Goal: Task Accomplishment & Management: Use online tool/utility

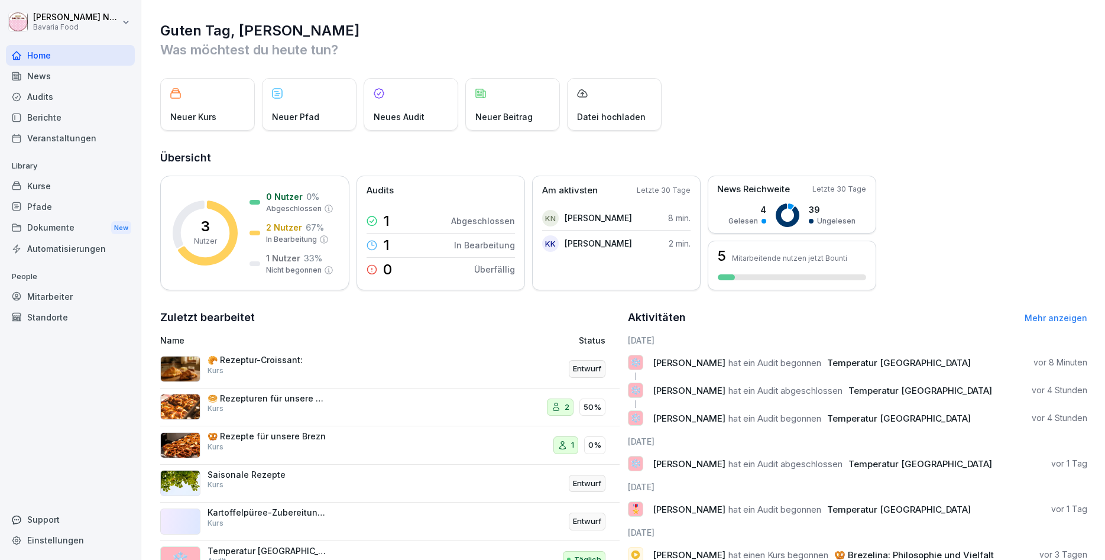
click at [271, 365] on p "🥐 Rezeptur-Croissant:" at bounding box center [267, 360] width 118 height 11
click at [270, 375] on div "🥐 Rezeptur-Croissant: Kurs" at bounding box center [267, 365] width 118 height 21
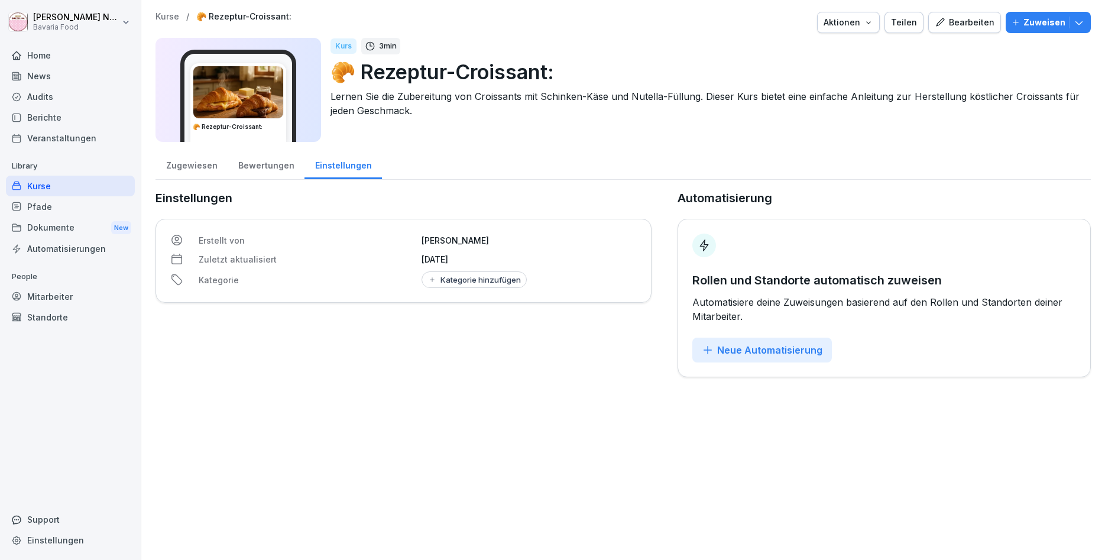
click at [968, 9] on div "Kurse / 🥐 Rezeptur-Croissant: Aktionen Teilen Bearbeiten Zuweisen 🥐 Rezeptur-Cr…" at bounding box center [623, 194] width 964 height 389
click at [961, 16] on div "Bearbeiten" at bounding box center [965, 22] width 60 height 13
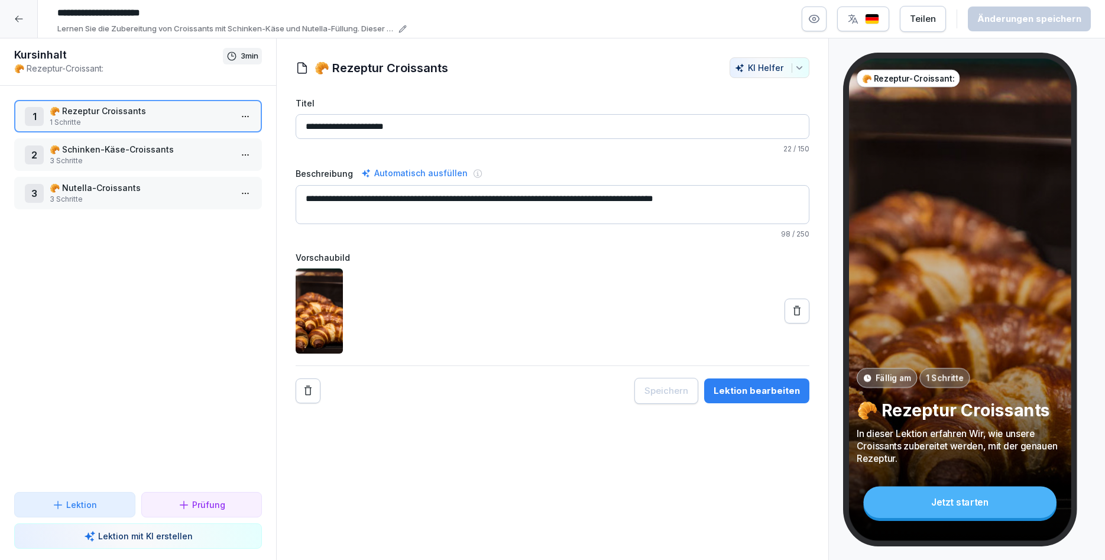
click at [760, 394] on div "Lektion bearbeiten" at bounding box center [757, 390] width 86 height 13
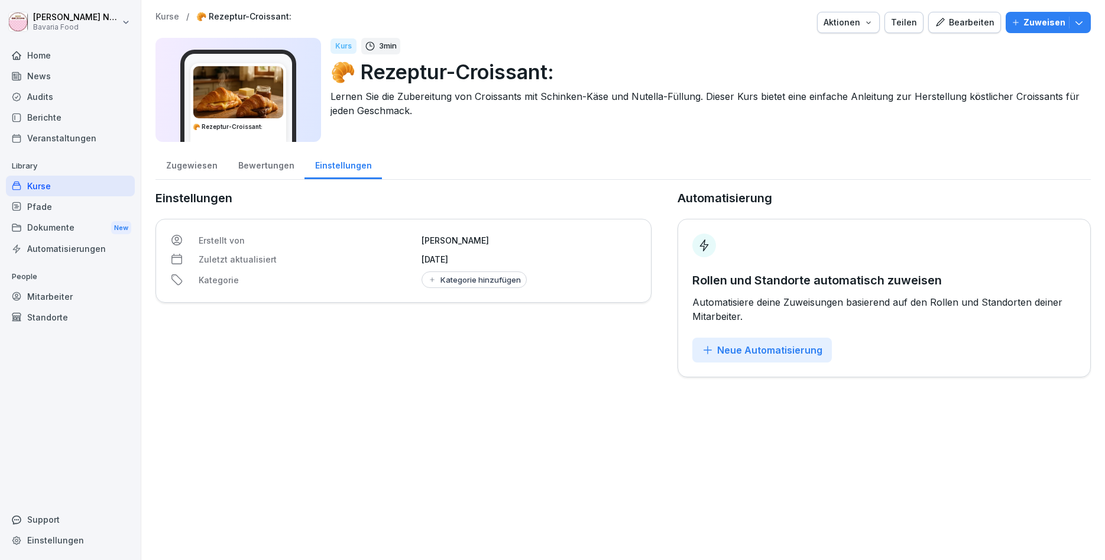
click at [62, 92] on div "Audits" at bounding box center [70, 96] width 129 height 21
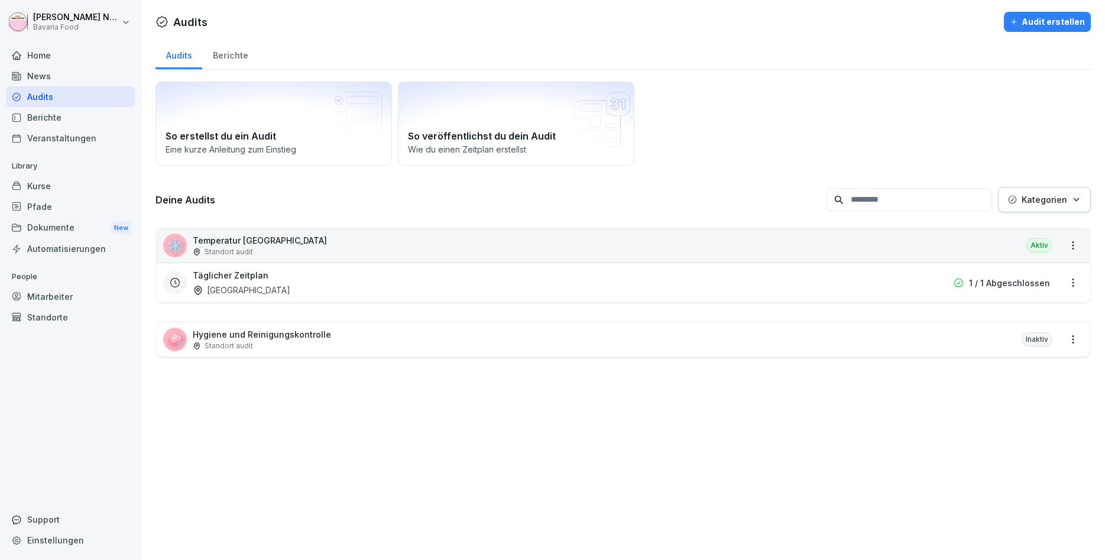
click at [1036, 24] on div "Audit erstellen" at bounding box center [1047, 21] width 75 height 13
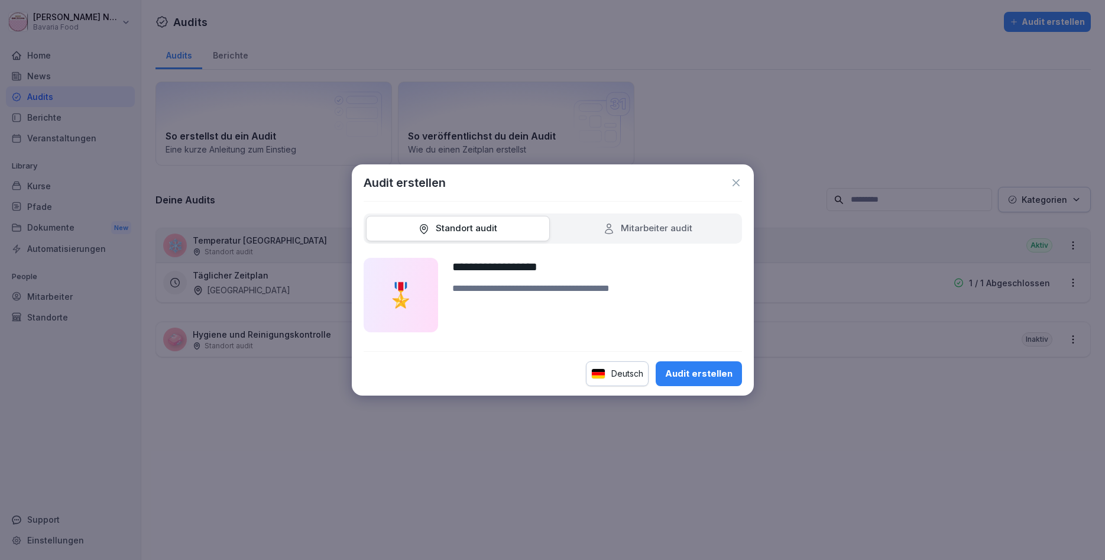
type input "**********"
click at [712, 380] on button "Audit erstellen" at bounding box center [699, 373] width 86 height 25
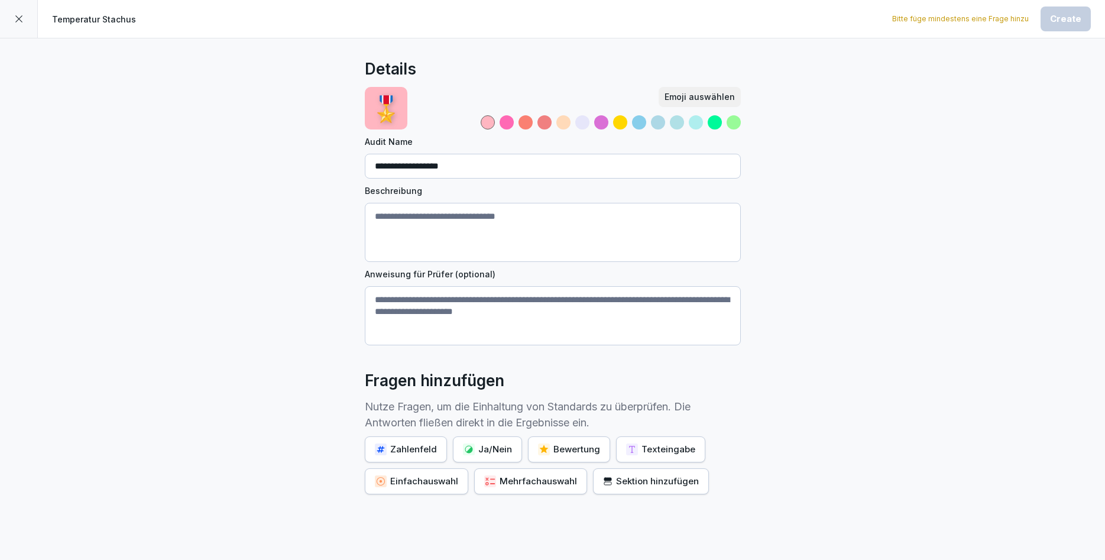
click at [507, 118] on div at bounding box center [507, 122] width 14 height 14
click at [706, 90] on button "Emoji auswählen" at bounding box center [700, 97] width 82 height 20
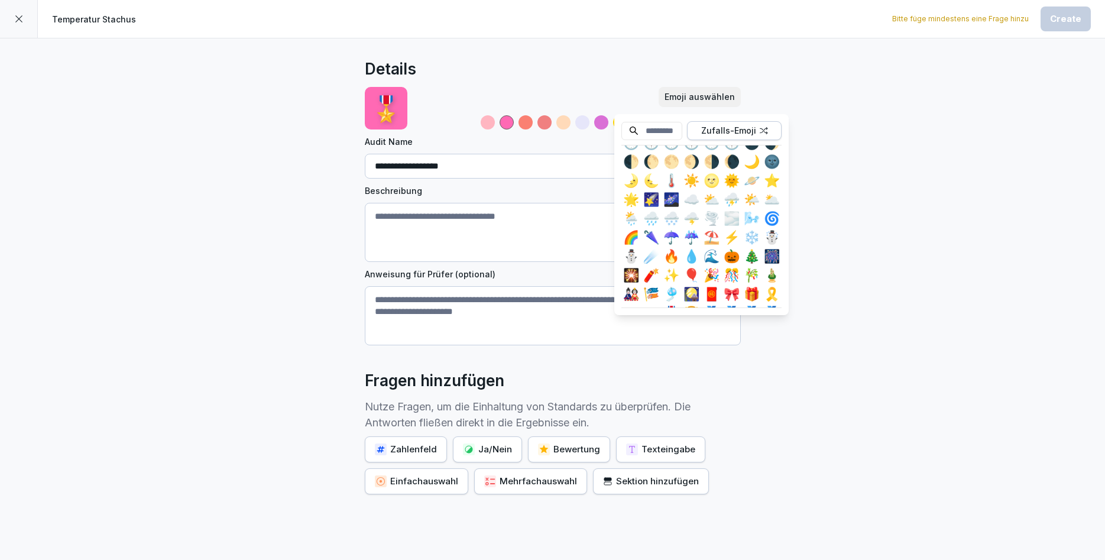
scroll to position [2118, 0]
click at [750, 234] on div "❄️" at bounding box center [751, 236] width 19 height 19
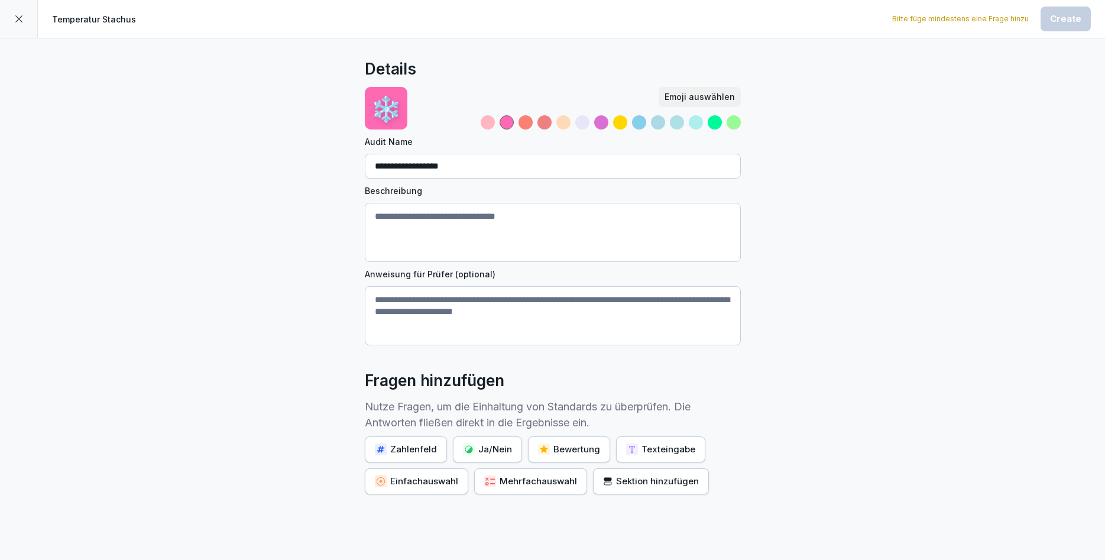
click at [202, 245] on div "**********" at bounding box center [552, 325] width 1105 height 574
click at [424, 223] on textarea "Beschreibung" at bounding box center [553, 232] width 376 height 59
type textarea "**********"
click at [434, 302] on textarea "Anweisung für Prüfer (optional)" at bounding box center [553, 315] width 376 height 59
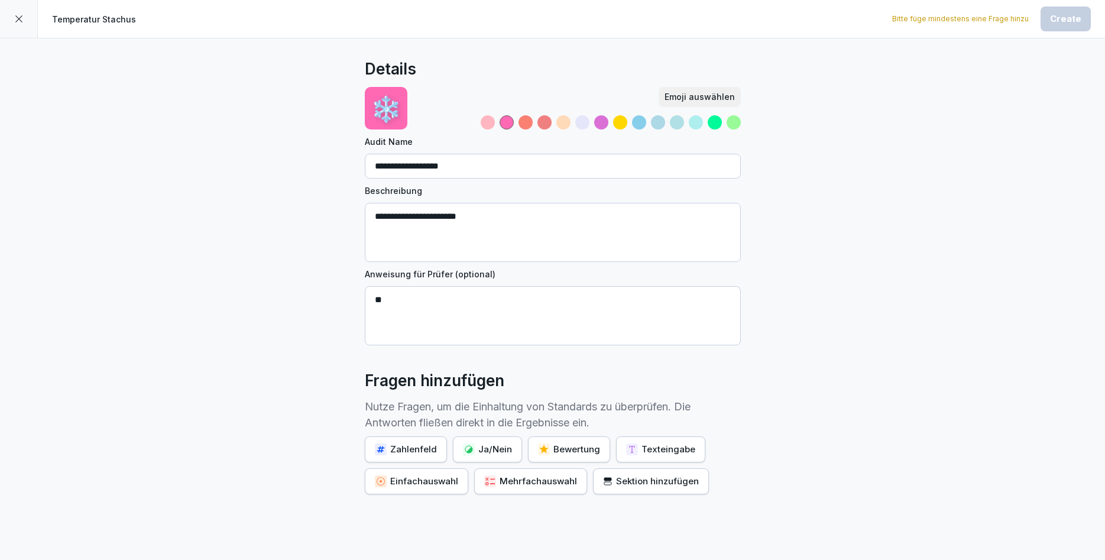
type textarea "*"
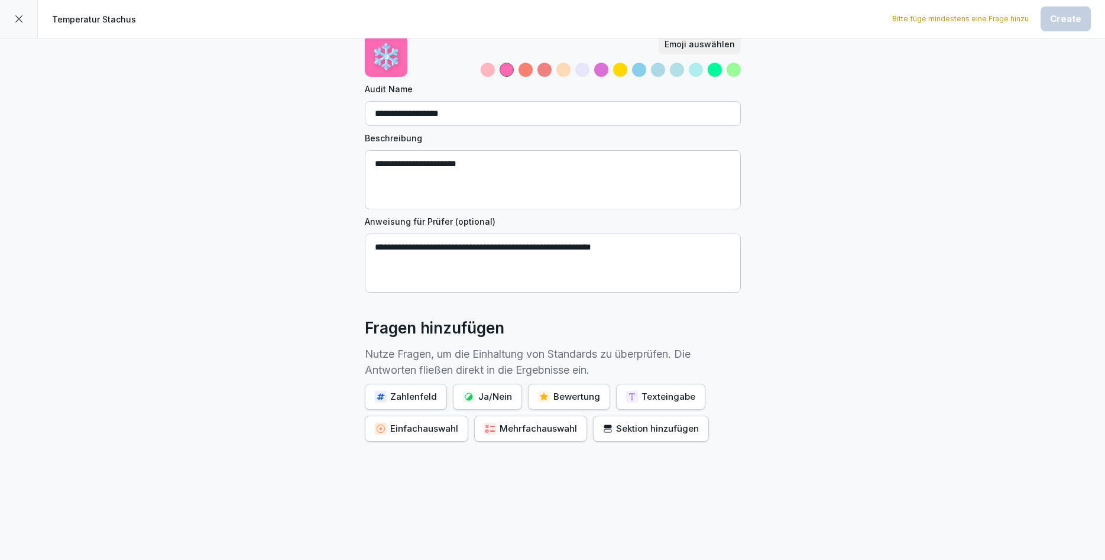
type textarea "**********"
click at [411, 399] on div "Zahlenfeld" at bounding box center [406, 396] width 62 height 13
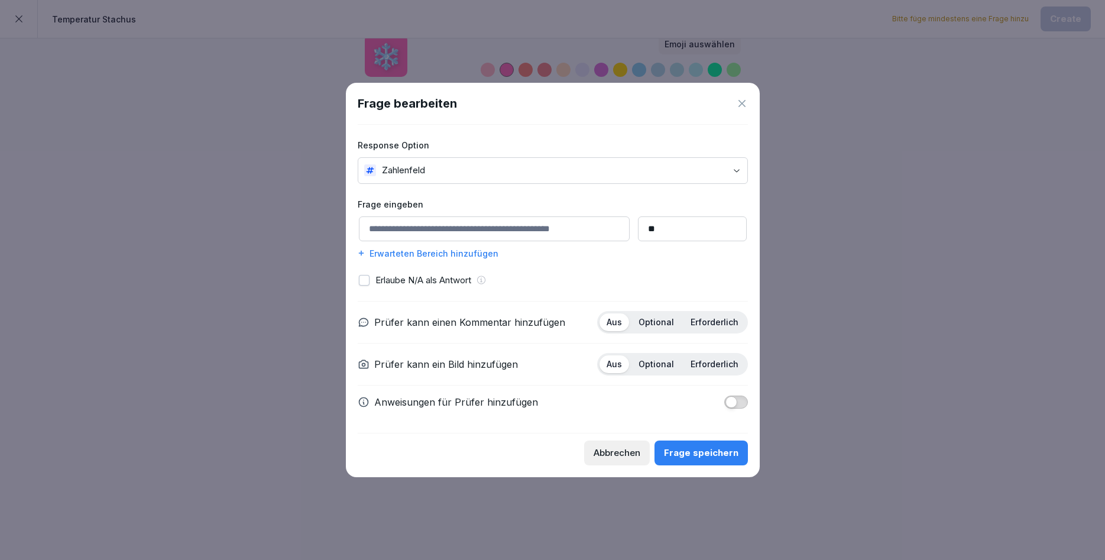
click at [665, 236] on input "**" at bounding box center [692, 228] width 109 height 25
click at [597, 281] on div "Erlaube N/A als Antwort" at bounding box center [553, 281] width 388 height 14
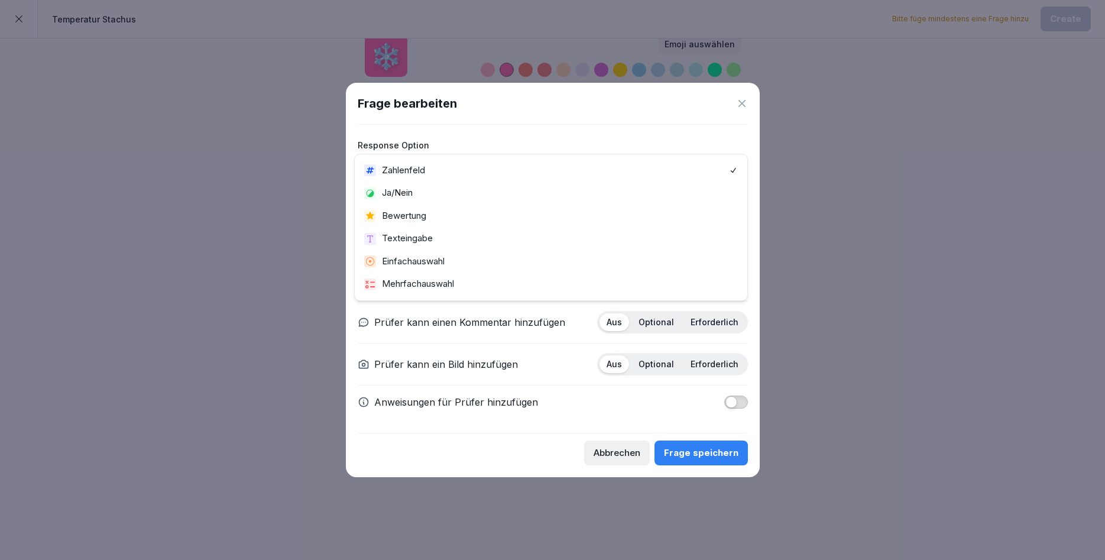
click at [525, 173] on body "**********" at bounding box center [552, 280] width 1105 height 560
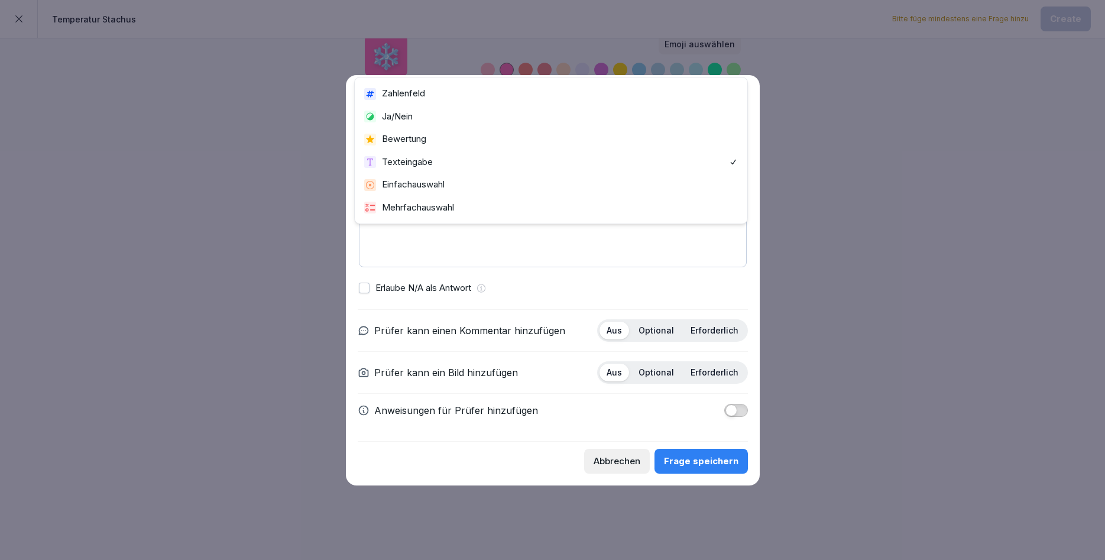
click at [513, 161] on body "**********" at bounding box center [552, 280] width 1105 height 560
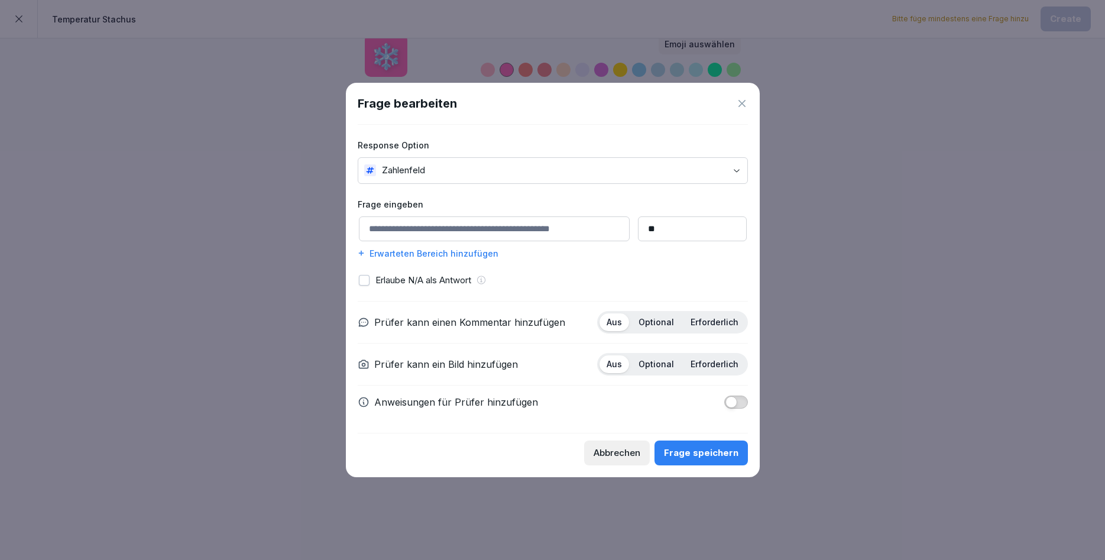
click at [471, 405] on p "Anweisungen für Prüfer hinzufügen" at bounding box center [456, 402] width 164 height 14
click at [457, 238] on input at bounding box center [494, 228] width 271 height 25
click at [532, 234] on input "*" at bounding box center [494, 228] width 271 height 25
type input "**********"
click at [695, 462] on button "Frage speichern" at bounding box center [701, 452] width 93 height 25
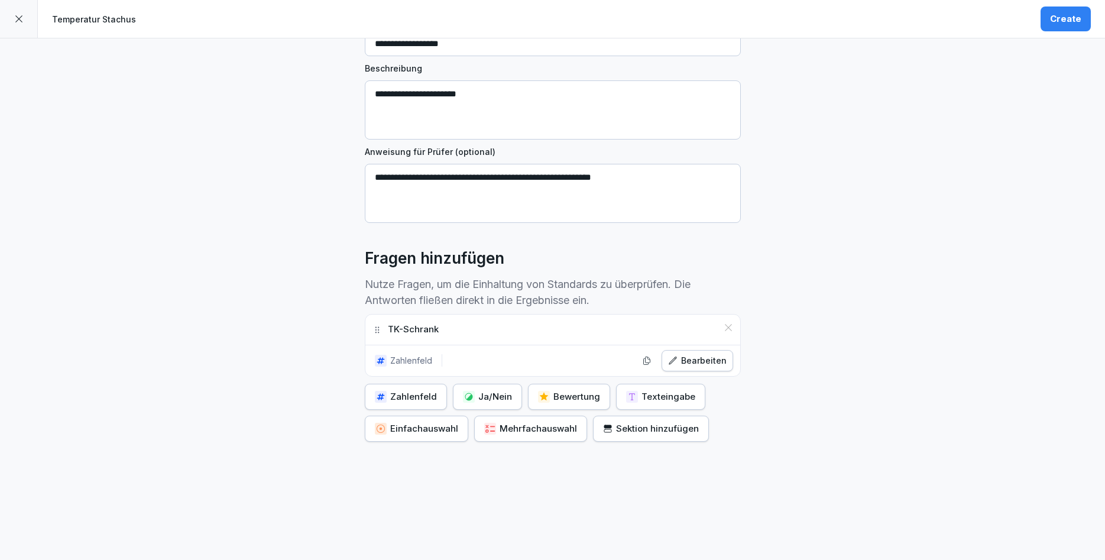
scroll to position [0, 0]
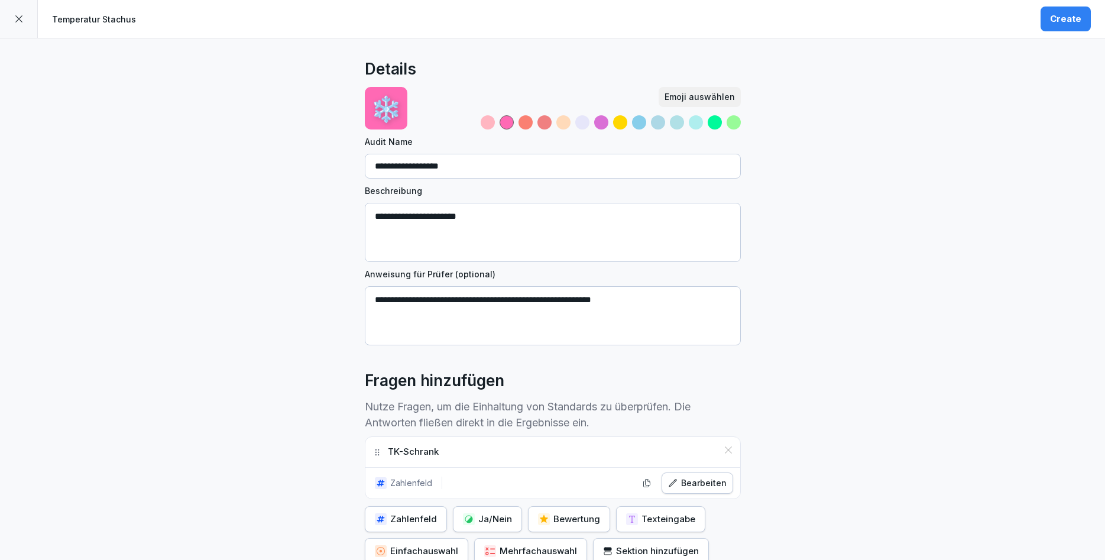
click at [1083, 14] on button "Create" at bounding box center [1066, 19] width 50 height 25
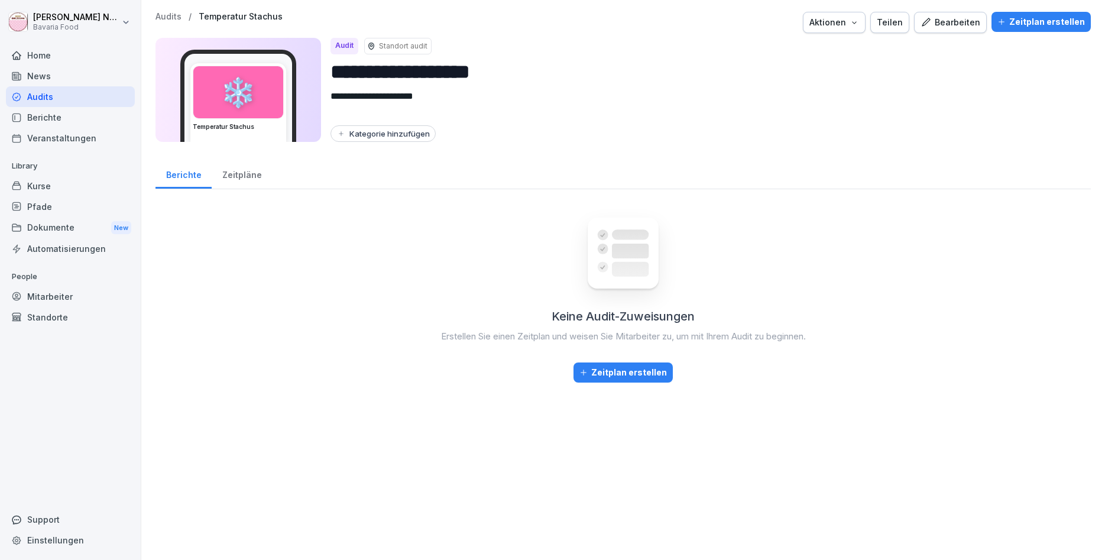
click at [954, 25] on div "Bearbeiten" at bounding box center [951, 22] width 60 height 13
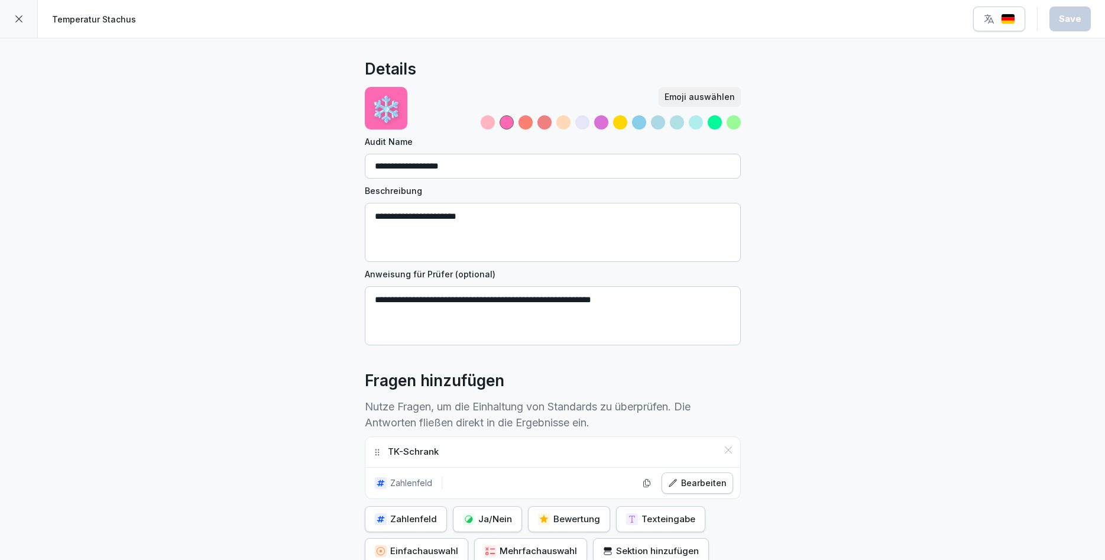
scroll to position [122, 0]
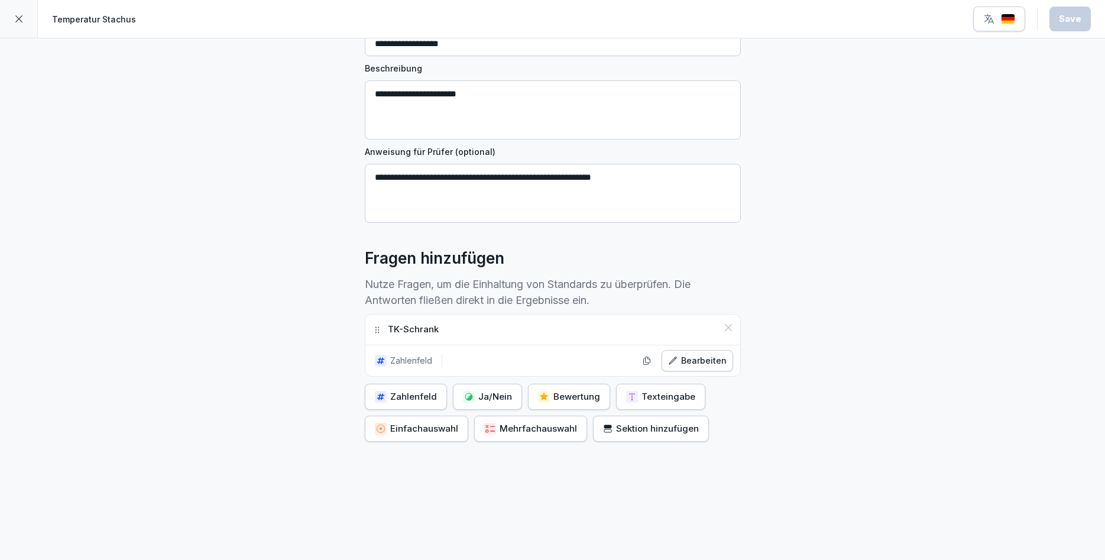
click at [649, 435] on div "Sektion hinzufügen" at bounding box center [651, 428] width 96 height 13
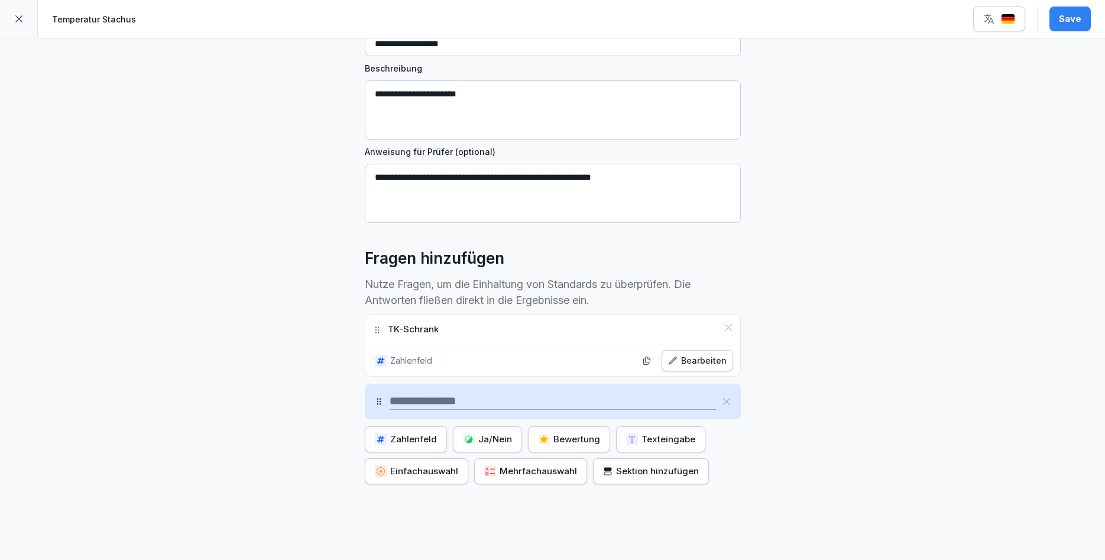
click at [390, 438] on div "Zahlenfeld" at bounding box center [406, 439] width 62 height 13
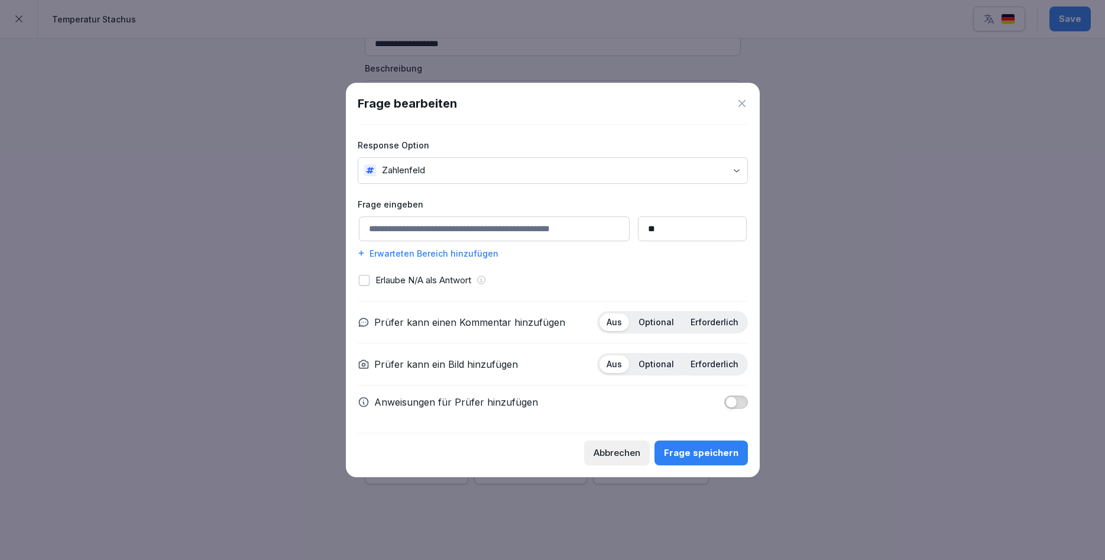
click at [465, 233] on input at bounding box center [494, 228] width 271 height 25
click at [446, 233] on input at bounding box center [494, 228] width 271 height 25
type input "**********"
click at [659, 319] on p "Optional" at bounding box center [656, 322] width 35 height 11
click at [653, 365] on p "Optional" at bounding box center [656, 364] width 35 height 11
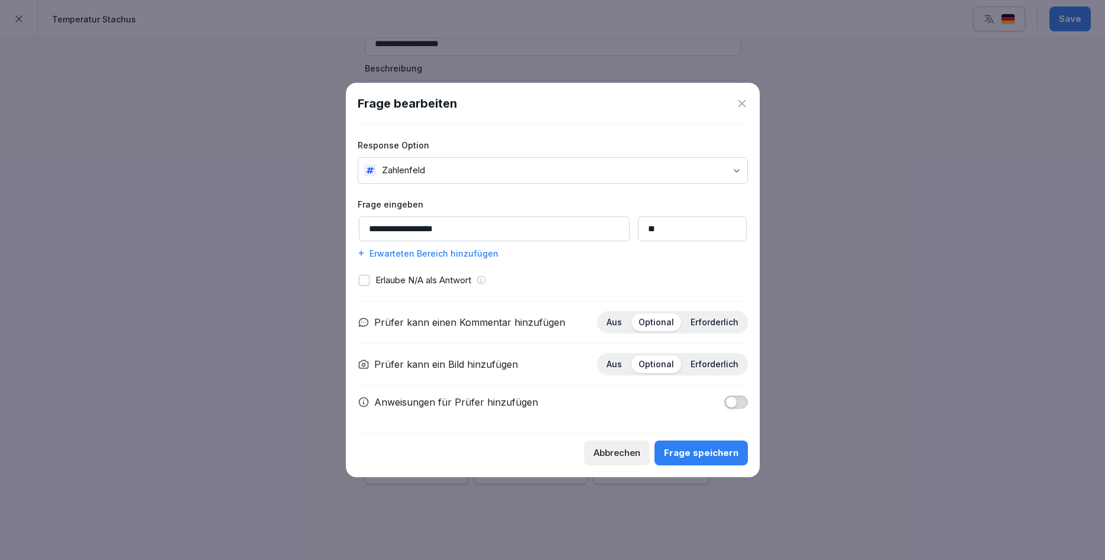
click at [683, 446] on div "Frage speichern" at bounding box center [701, 452] width 74 height 13
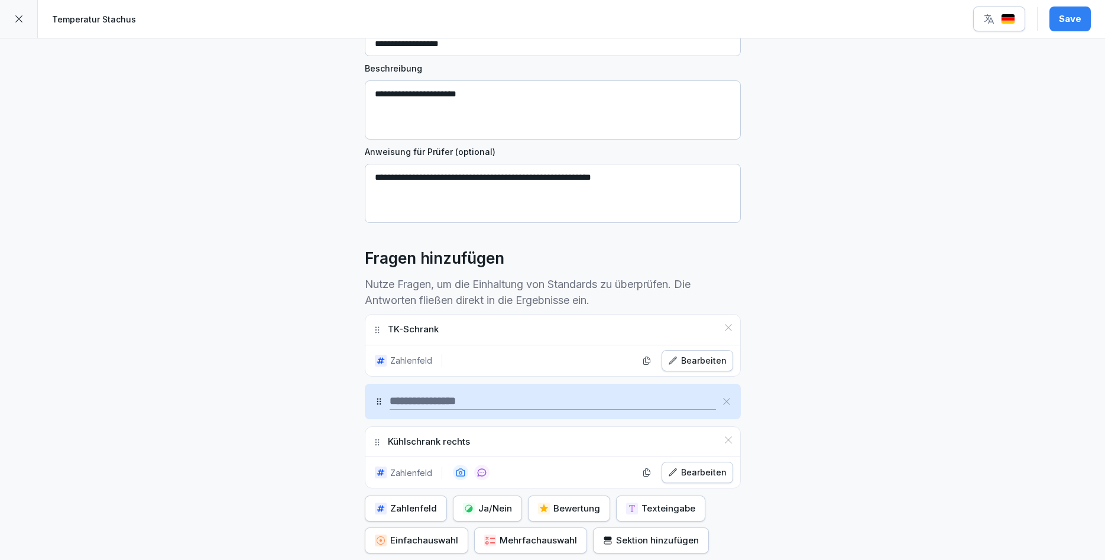
click at [705, 357] on div "Bearbeiten" at bounding box center [697, 360] width 59 height 13
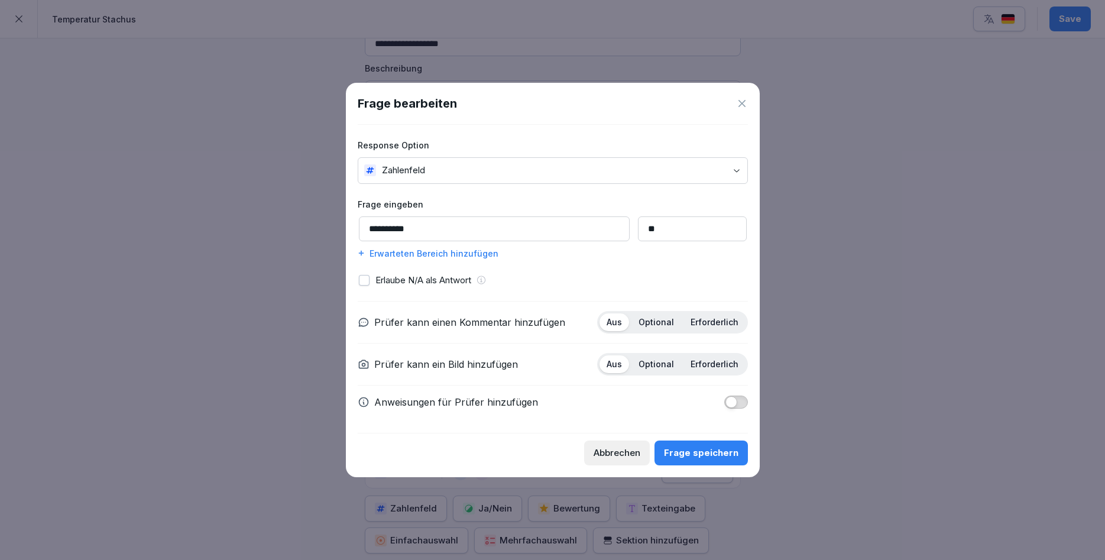
click at [660, 316] on div "Optional" at bounding box center [656, 322] width 50 height 18
click at [655, 362] on p "Optional" at bounding box center [656, 364] width 35 height 11
click at [691, 461] on button "Frage speichern" at bounding box center [701, 452] width 93 height 25
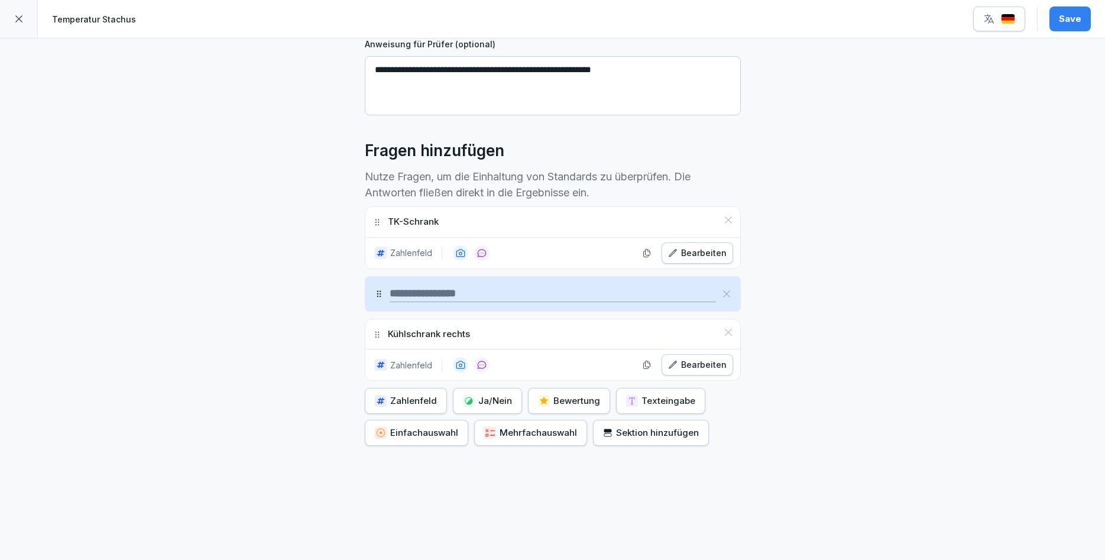
scroll to position [234, 0]
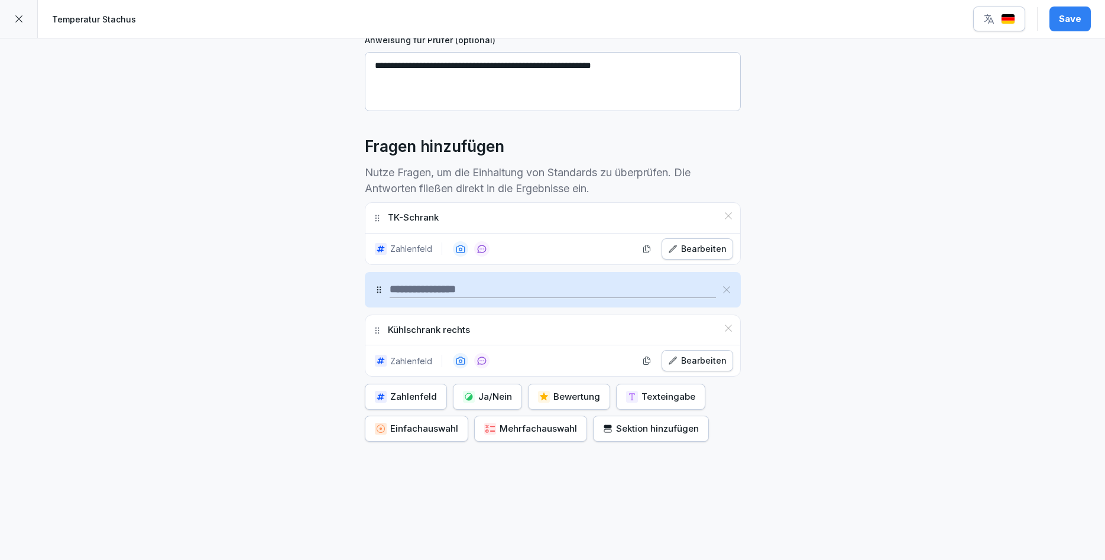
click at [634, 428] on div "Sektion hinzufügen" at bounding box center [651, 428] width 96 height 13
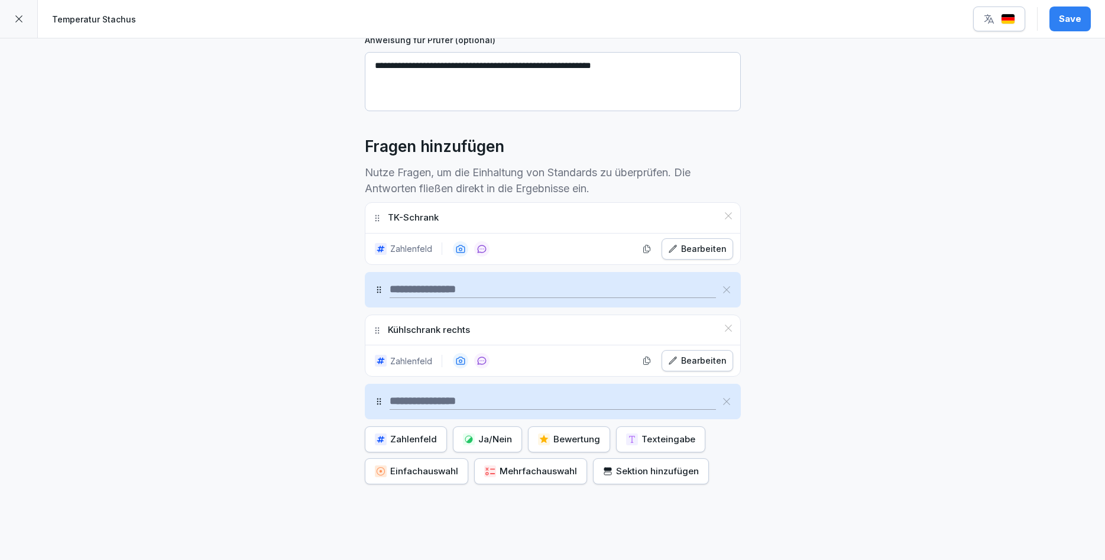
click at [403, 404] on input at bounding box center [553, 401] width 326 height 17
click at [419, 432] on button "Zahlenfeld" at bounding box center [406, 439] width 82 height 26
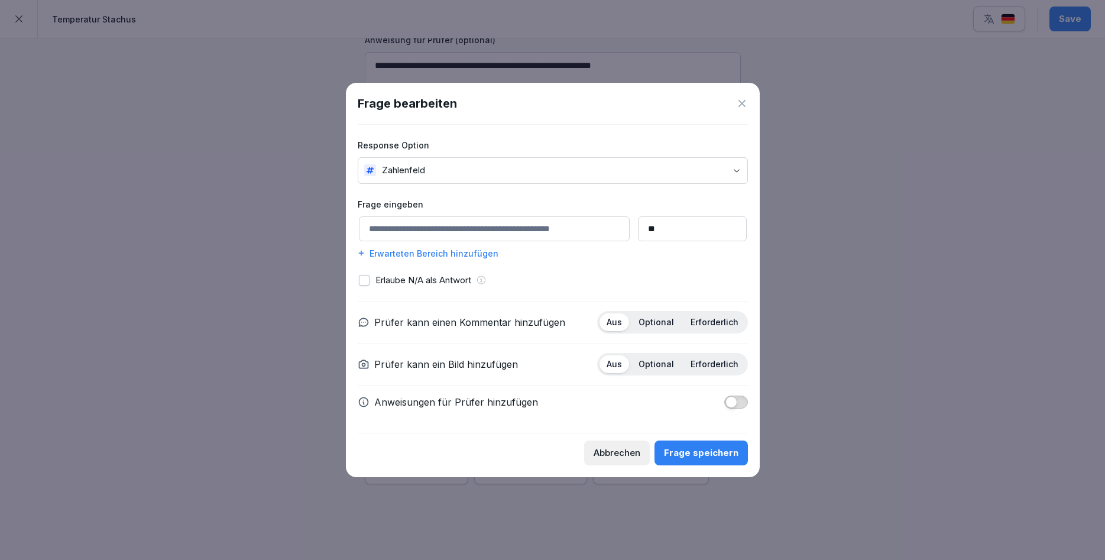
click at [461, 243] on div "Frage eingeben ** Erwarteten Bereich hinzufügen" at bounding box center [553, 228] width 390 height 61
click at [467, 232] on input at bounding box center [494, 228] width 271 height 25
type input "**********"
click at [663, 329] on div "Optional" at bounding box center [656, 322] width 50 height 18
click at [662, 362] on p "Optional" at bounding box center [656, 364] width 35 height 11
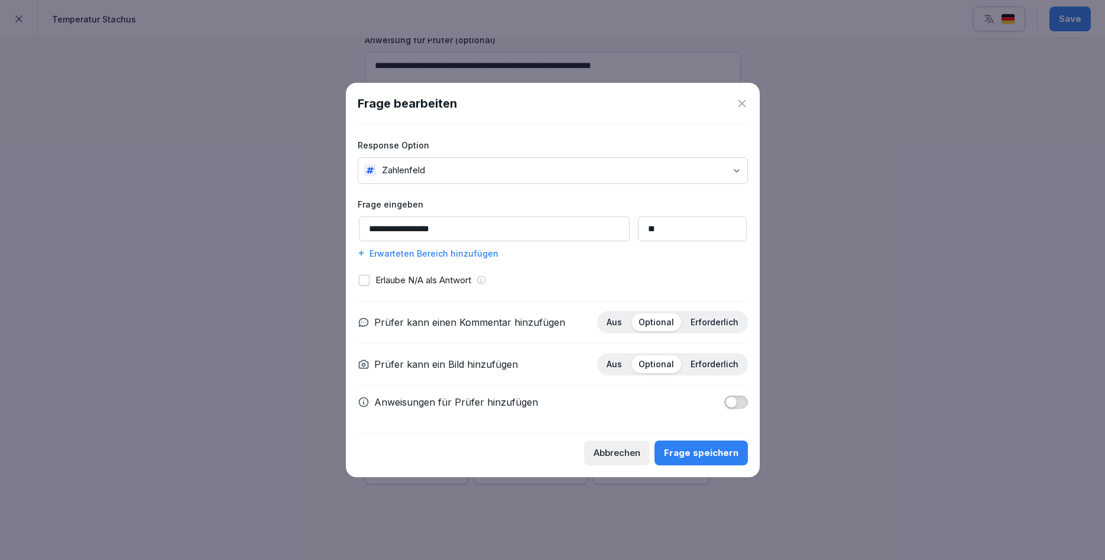
click at [699, 453] on div "Frage speichern" at bounding box center [701, 452] width 74 height 13
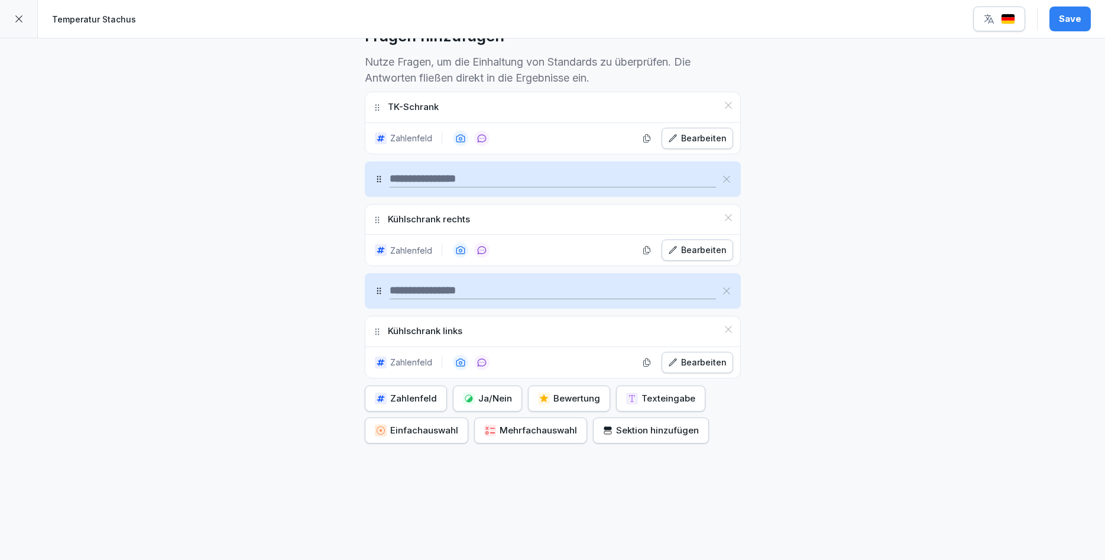
scroll to position [346, 0]
click at [634, 427] on div "Sektion hinzufügen" at bounding box center [651, 428] width 96 height 13
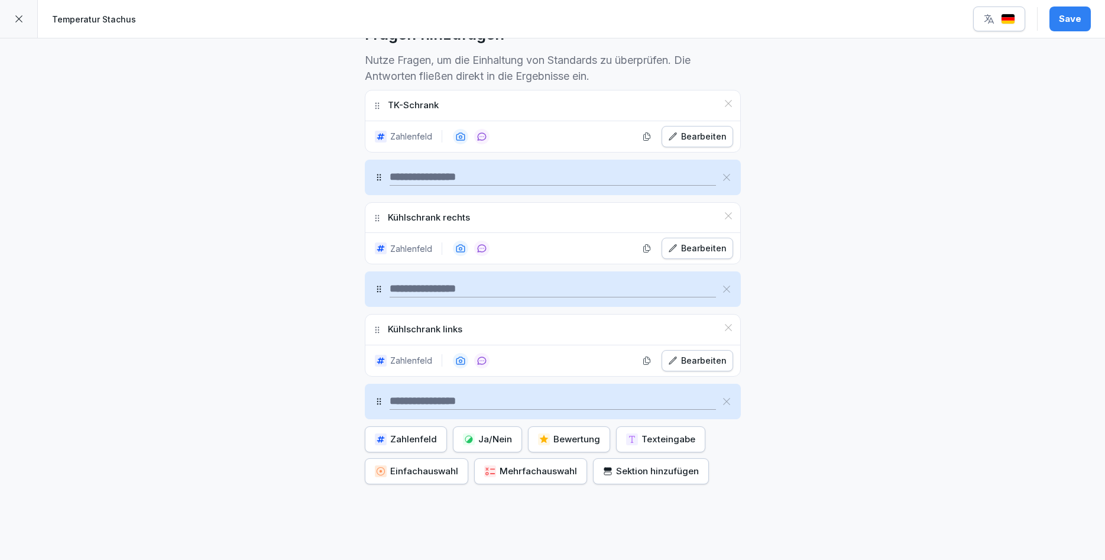
click at [429, 434] on div "Zahlenfeld" at bounding box center [406, 439] width 62 height 13
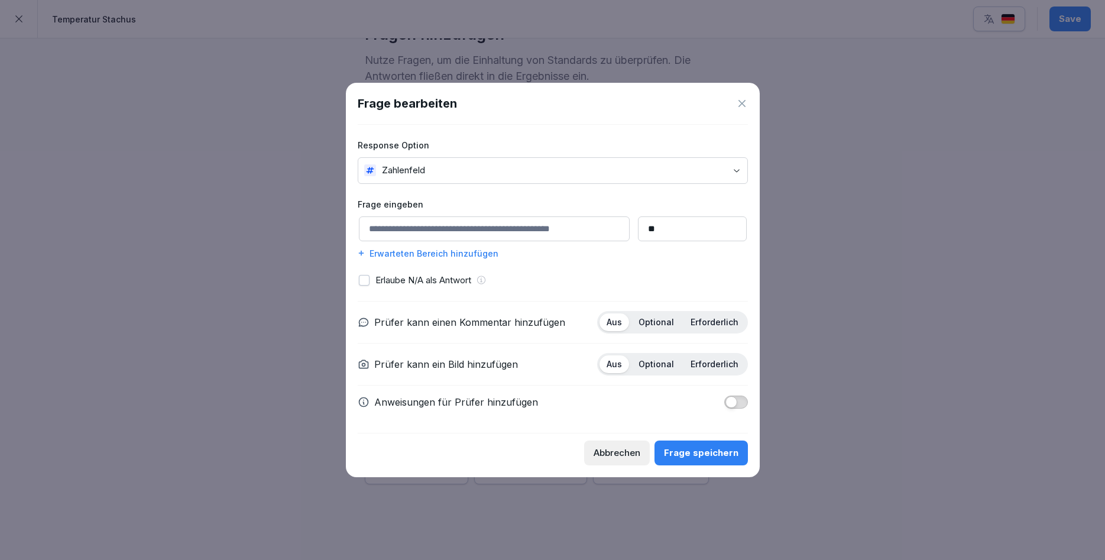
click at [477, 226] on input at bounding box center [494, 228] width 271 height 25
type input "**********"
click at [670, 326] on p "Optional" at bounding box center [656, 322] width 35 height 11
click at [664, 358] on div "Optional" at bounding box center [656, 364] width 50 height 18
click at [682, 459] on button "Frage speichern" at bounding box center [701, 452] width 93 height 25
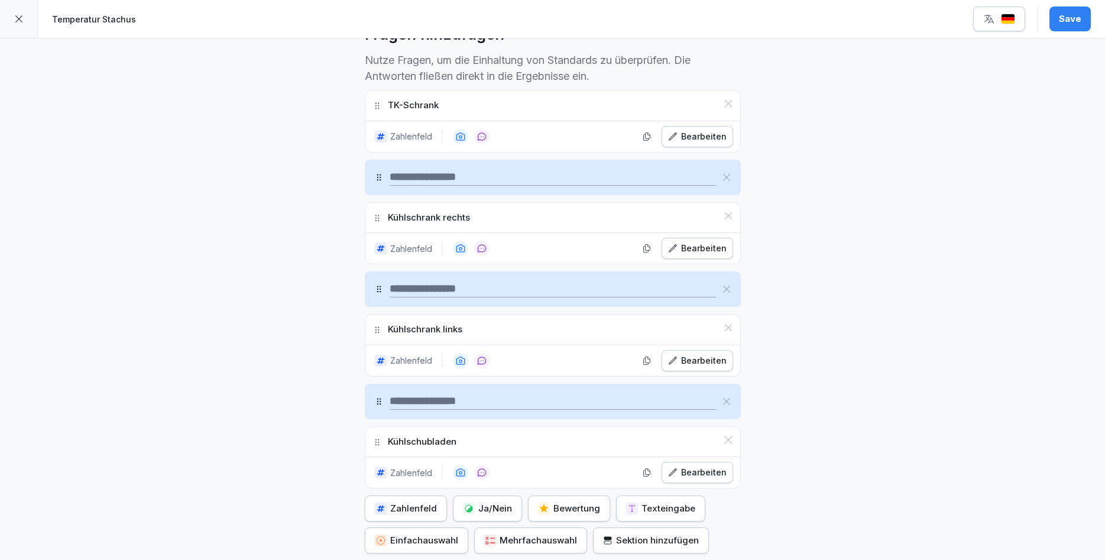
click at [639, 540] on div "Sektion hinzufügen" at bounding box center [651, 540] width 96 height 13
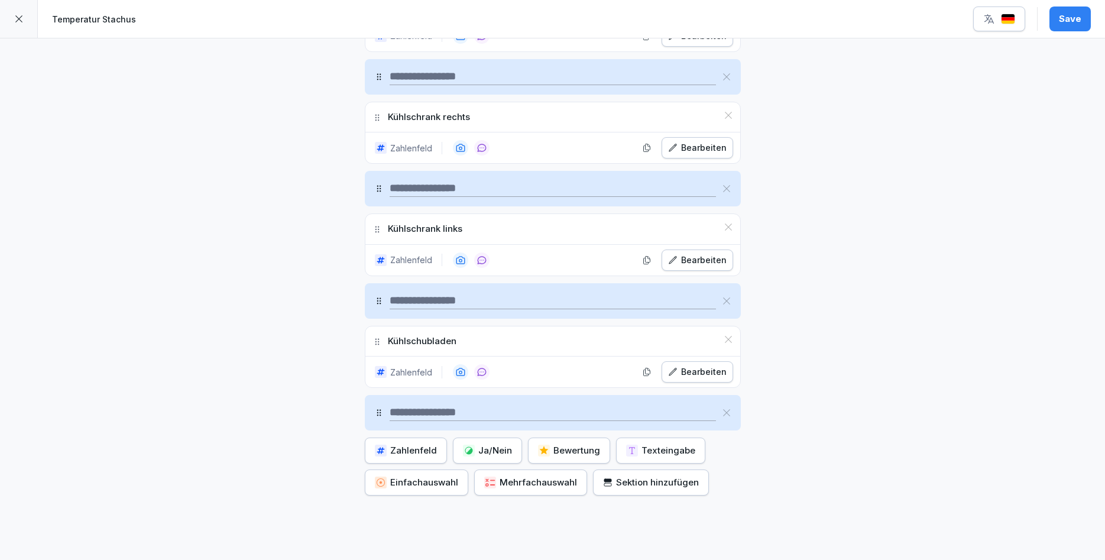
scroll to position [488, 0]
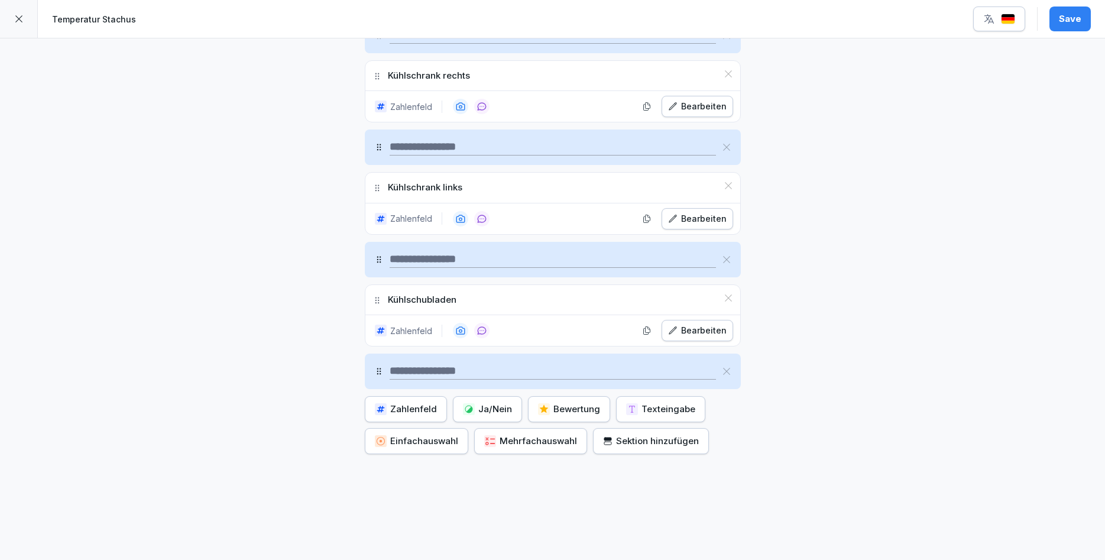
click at [423, 406] on div "Zahlenfeld" at bounding box center [406, 409] width 62 height 13
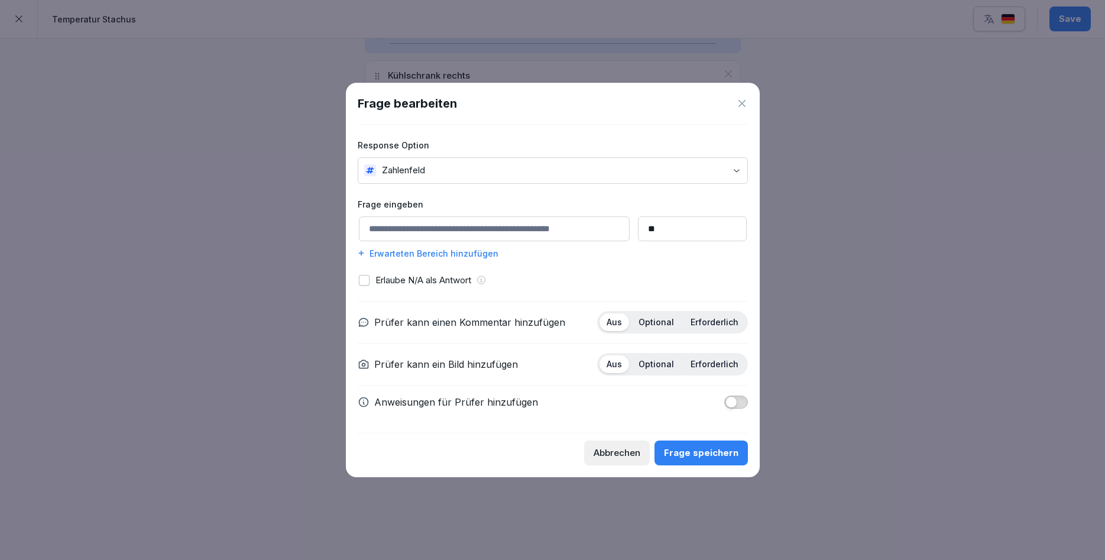
click at [472, 227] on input at bounding box center [494, 228] width 271 height 25
type input "**********"
click at [654, 321] on p "Optional" at bounding box center [656, 322] width 35 height 11
click at [660, 362] on p "Optional" at bounding box center [656, 364] width 35 height 11
click at [694, 455] on div "Frage speichern" at bounding box center [701, 452] width 74 height 13
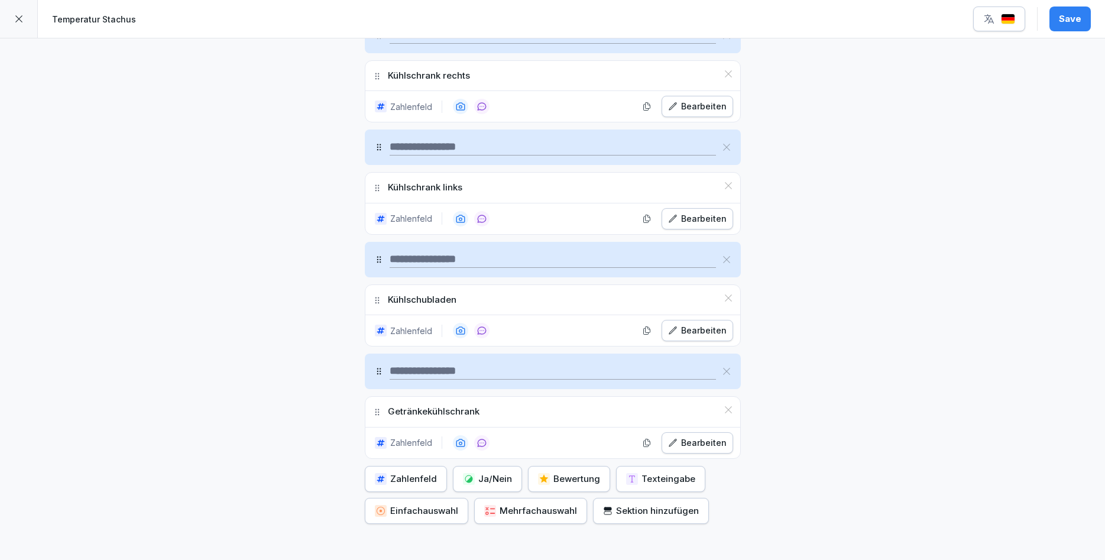
click at [625, 508] on div "Sektion hinzufügen" at bounding box center [651, 510] width 96 height 13
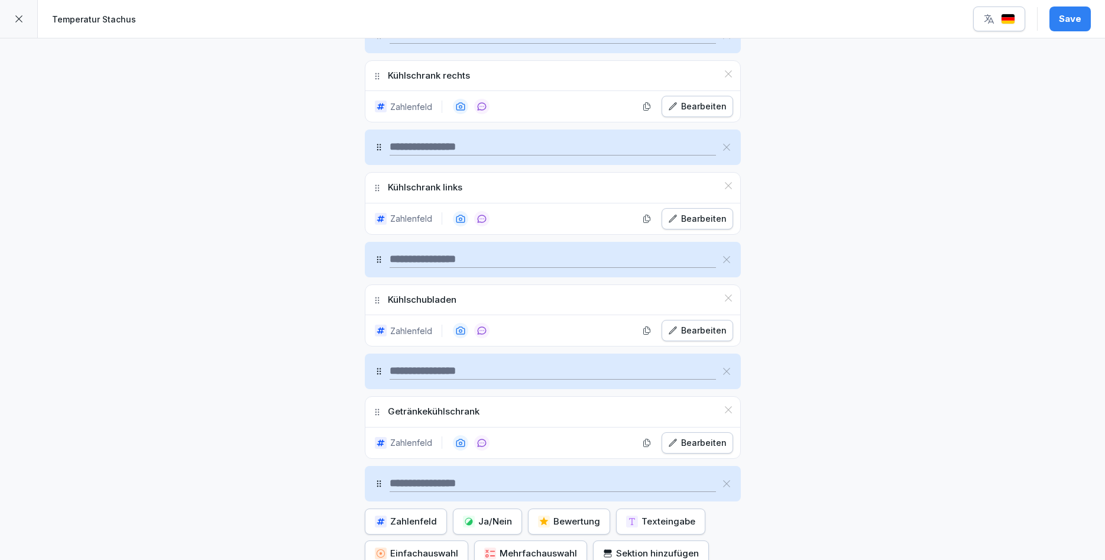
click at [426, 520] on div "Zahlenfeld" at bounding box center [406, 521] width 62 height 13
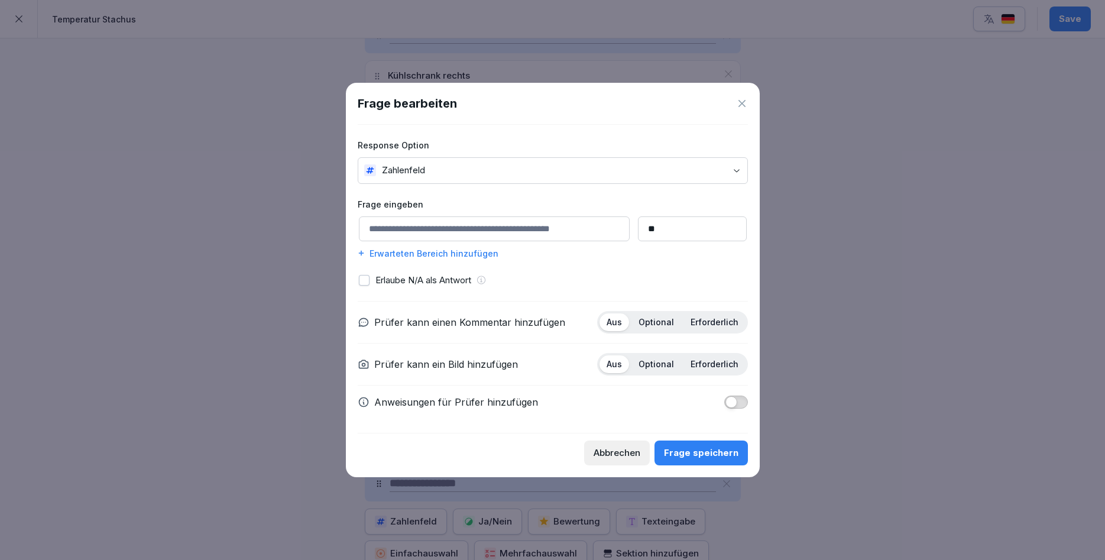
click at [510, 234] on input at bounding box center [494, 228] width 271 height 25
type input "*"
type input "********"
click at [666, 328] on div "Optional" at bounding box center [656, 322] width 50 height 18
click at [660, 361] on p "Optional" at bounding box center [656, 364] width 35 height 11
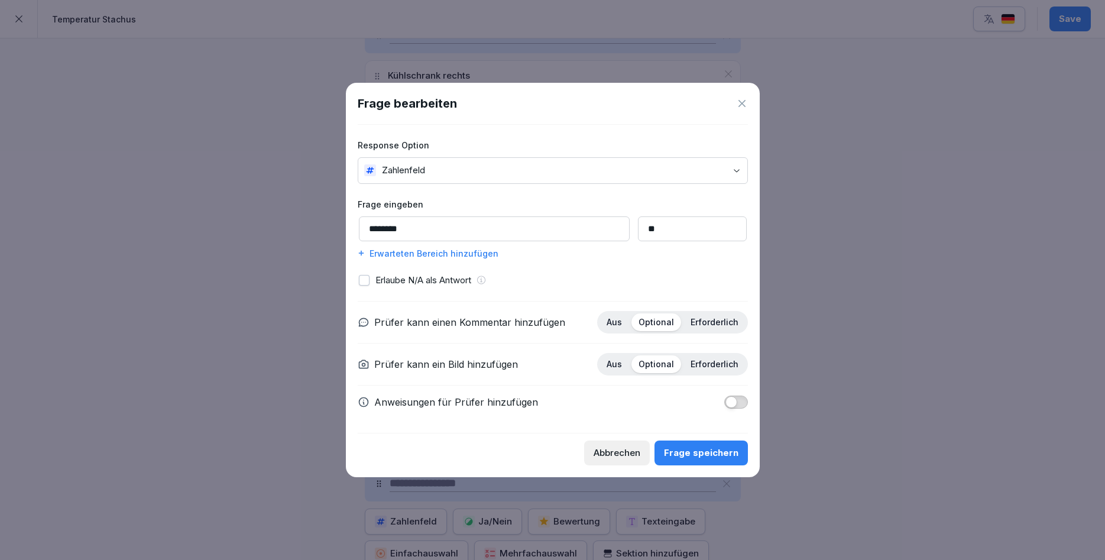
click at [701, 442] on button "Frage speichern" at bounding box center [701, 452] width 93 height 25
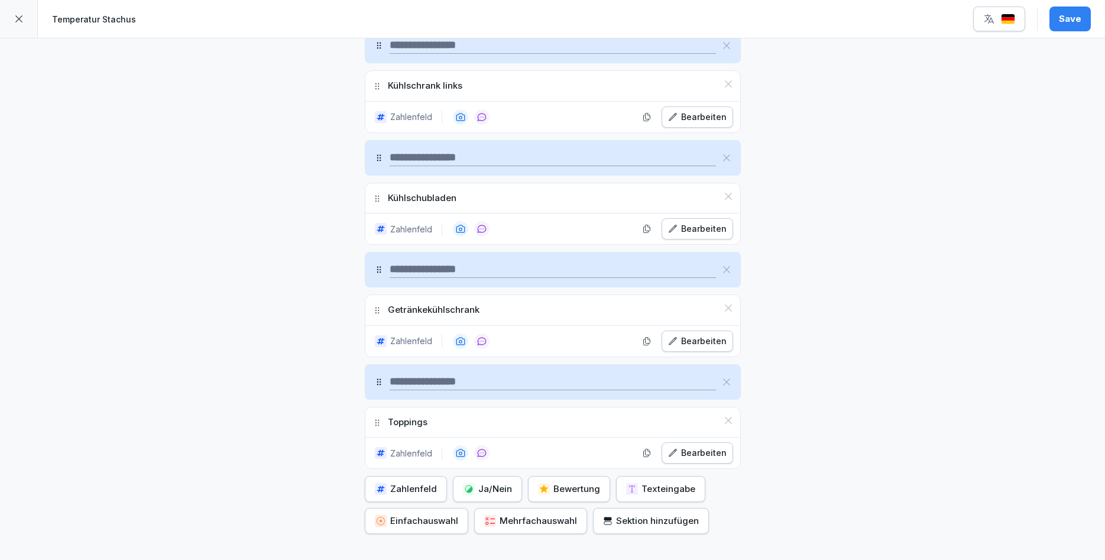
scroll to position [682, 0]
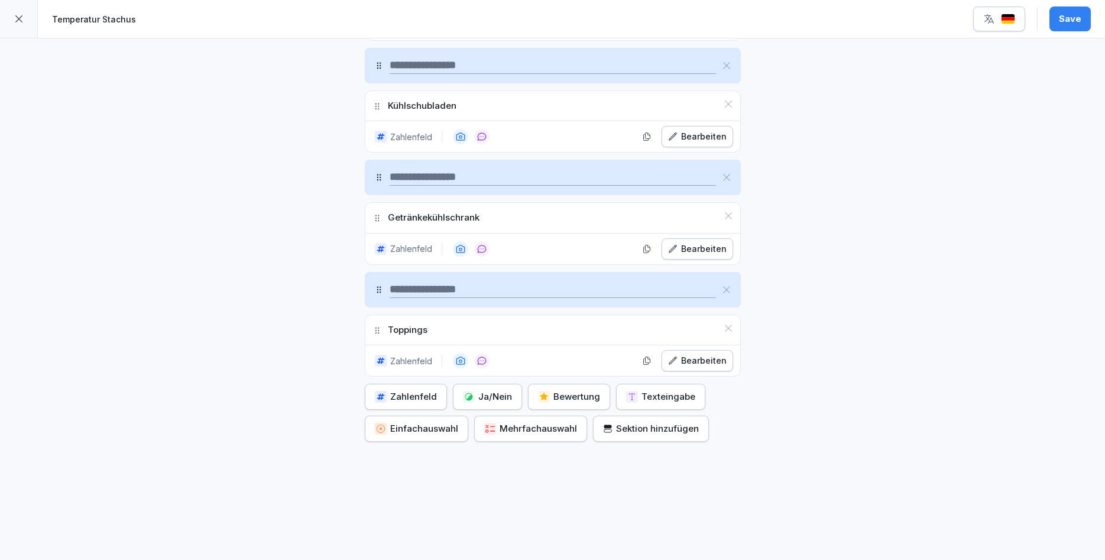
click at [645, 430] on div "Sektion hinzufügen" at bounding box center [651, 428] width 96 height 13
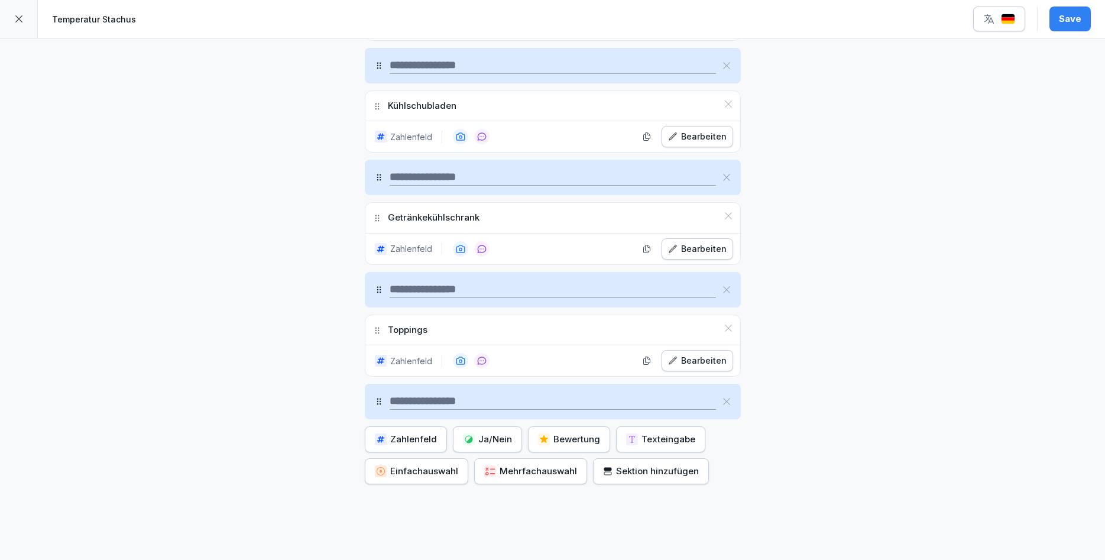
click at [413, 439] on div "Zahlenfeld" at bounding box center [406, 439] width 62 height 13
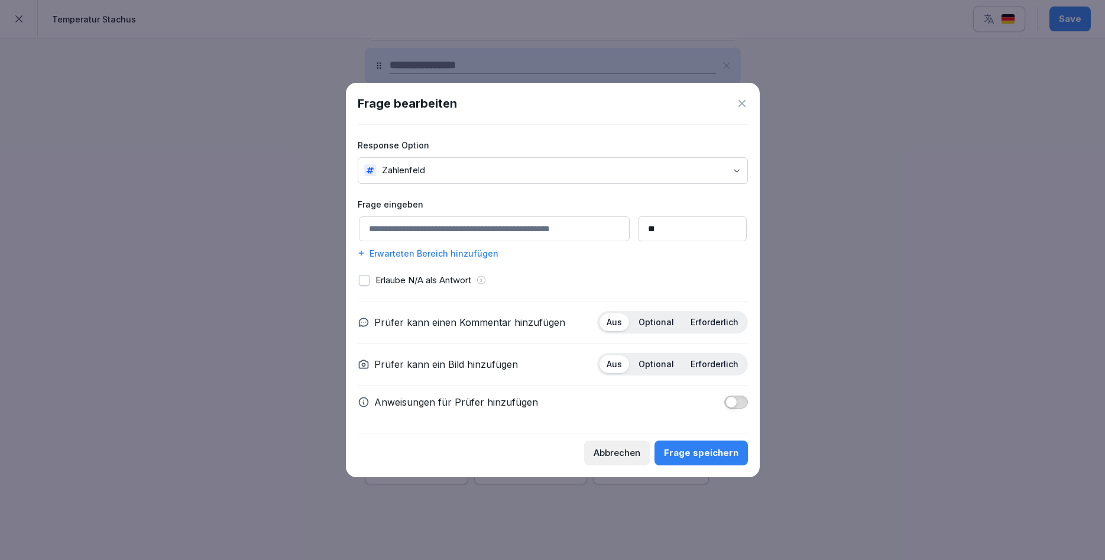
click at [568, 225] on input at bounding box center [494, 228] width 271 height 25
type input "********"
click at [668, 322] on p "Optional" at bounding box center [656, 322] width 35 height 11
click at [662, 362] on p "Optional" at bounding box center [656, 364] width 35 height 11
click at [703, 456] on div "Frage speichern" at bounding box center [701, 452] width 74 height 13
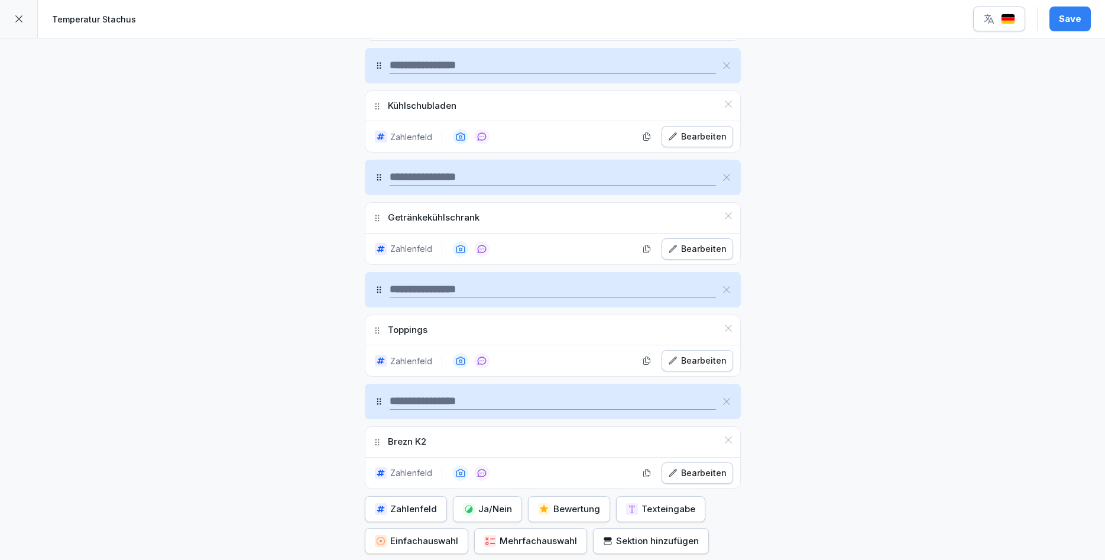
click at [608, 541] on icon "button" at bounding box center [607, 540] width 9 height 9
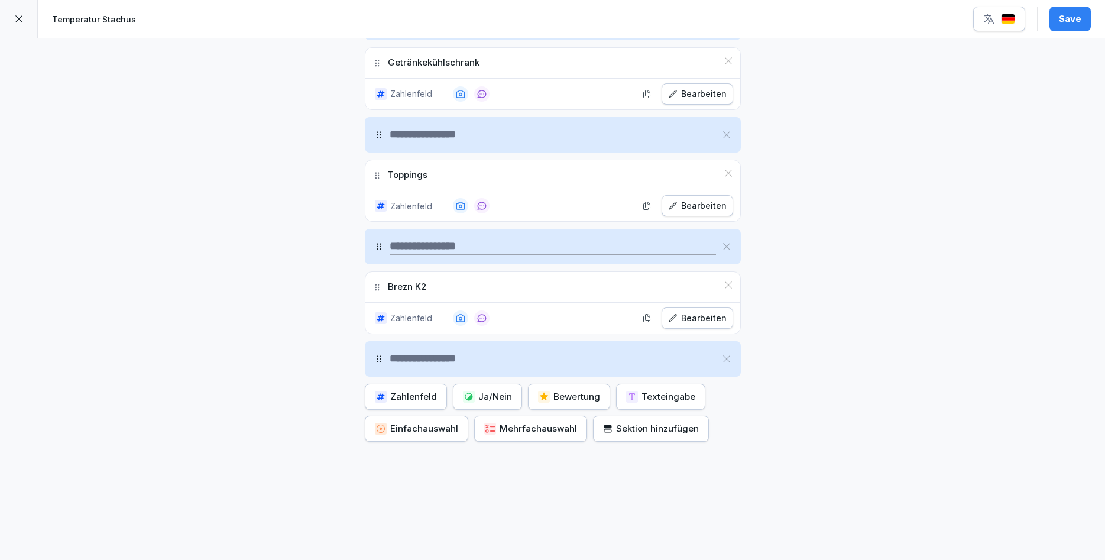
click at [412, 403] on div "Zahlenfeld" at bounding box center [406, 396] width 62 height 13
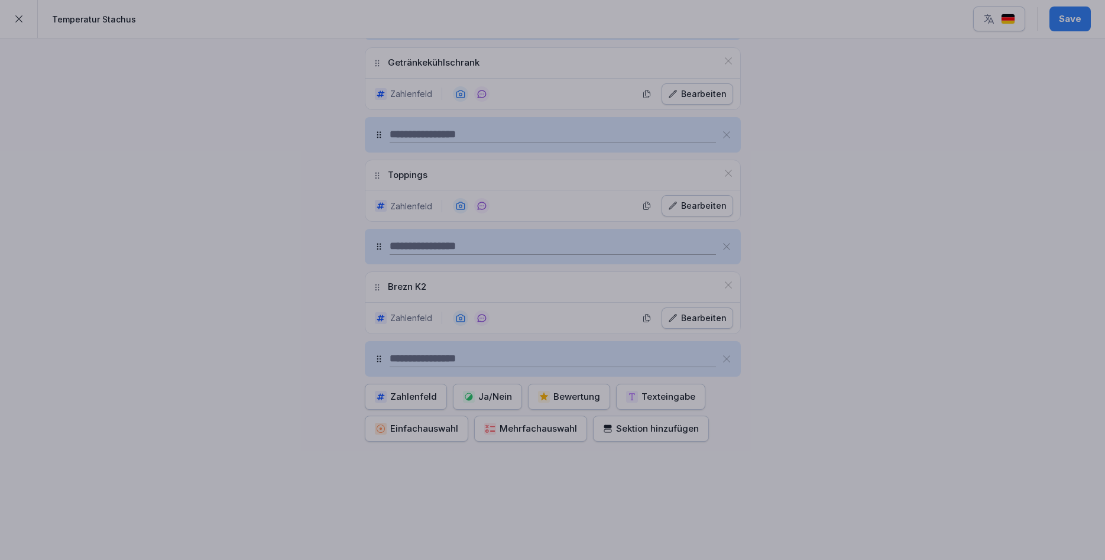
scroll to position [837, 0]
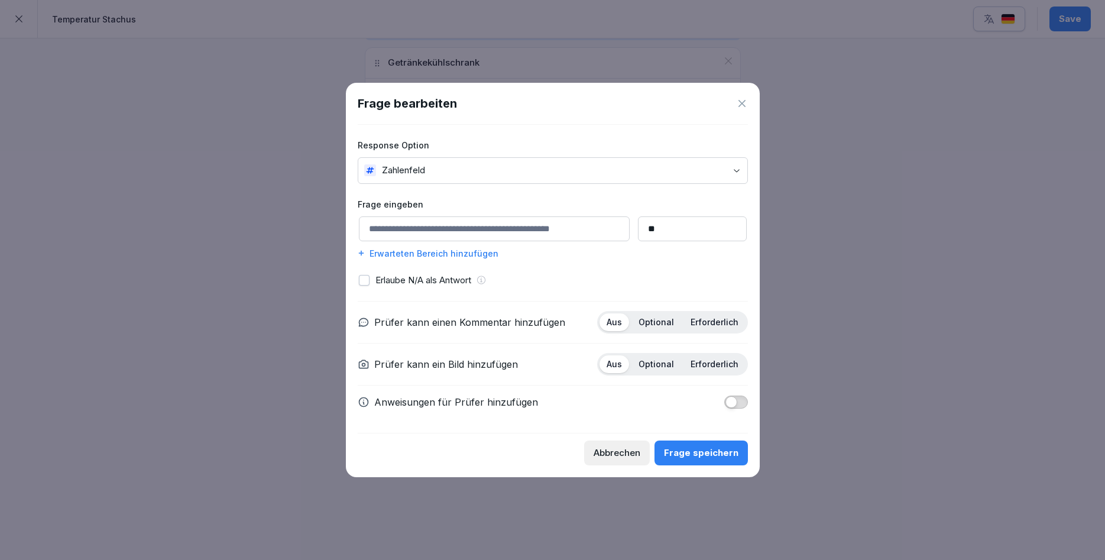
click at [508, 236] on input at bounding box center [494, 228] width 271 height 25
type input "********"
click at [663, 324] on p "Optional" at bounding box center [656, 322] width 35 height 11
click at [663, 370] on div "Optional" at bounding box center [656, 364] width 50 height 18
click at [704, 462] on button "Frage speichern" at bounding box center [701, 452] width 93 height 25
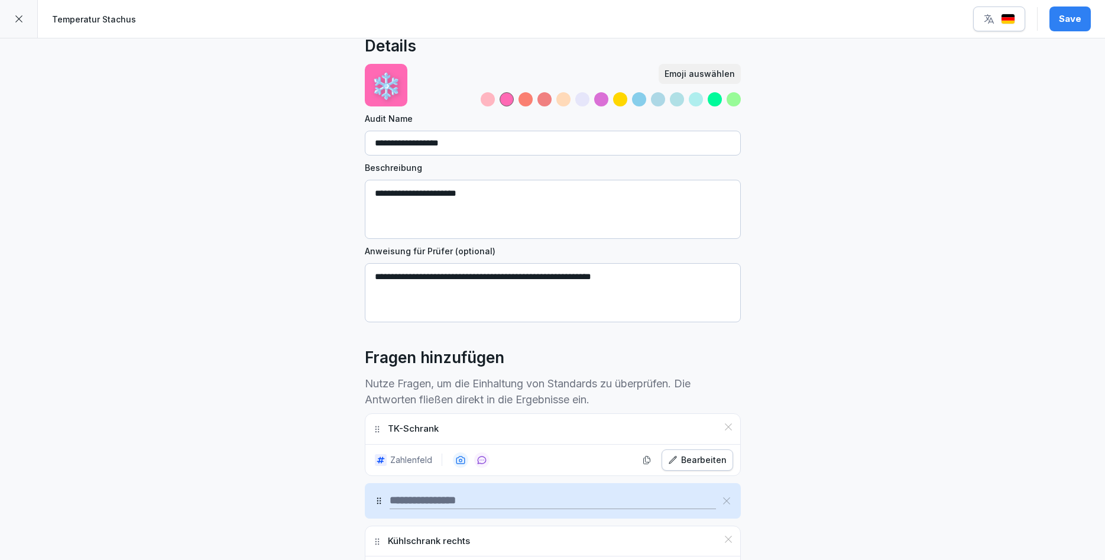
scroll to position [0, 0]
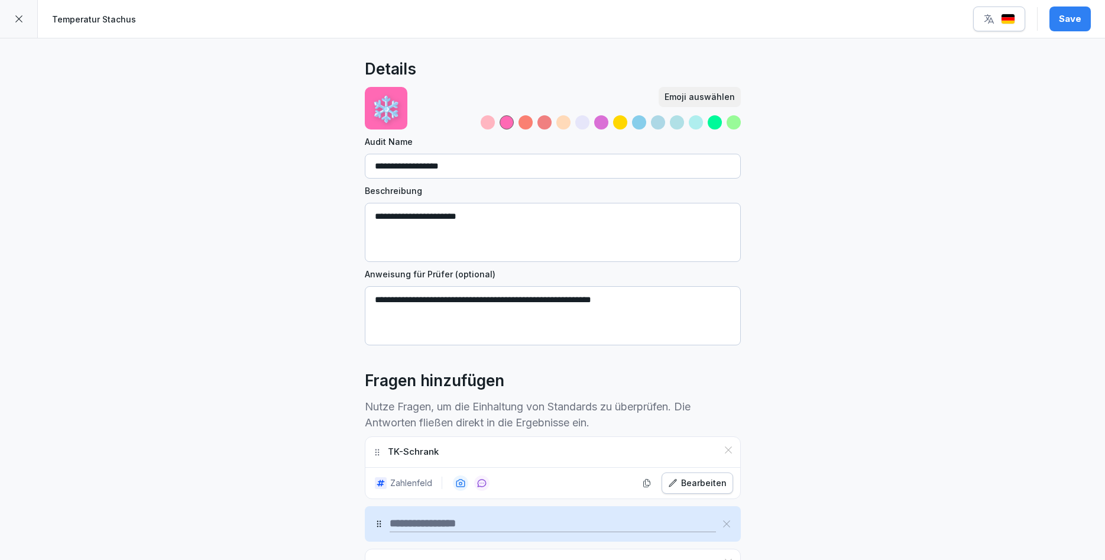
click at [1074, 20] on div "Save" at bounding box center [1070, 18] width 22 height 13
click at [21, 15] on icon at bounding box center [18, 18] width 9 height 9
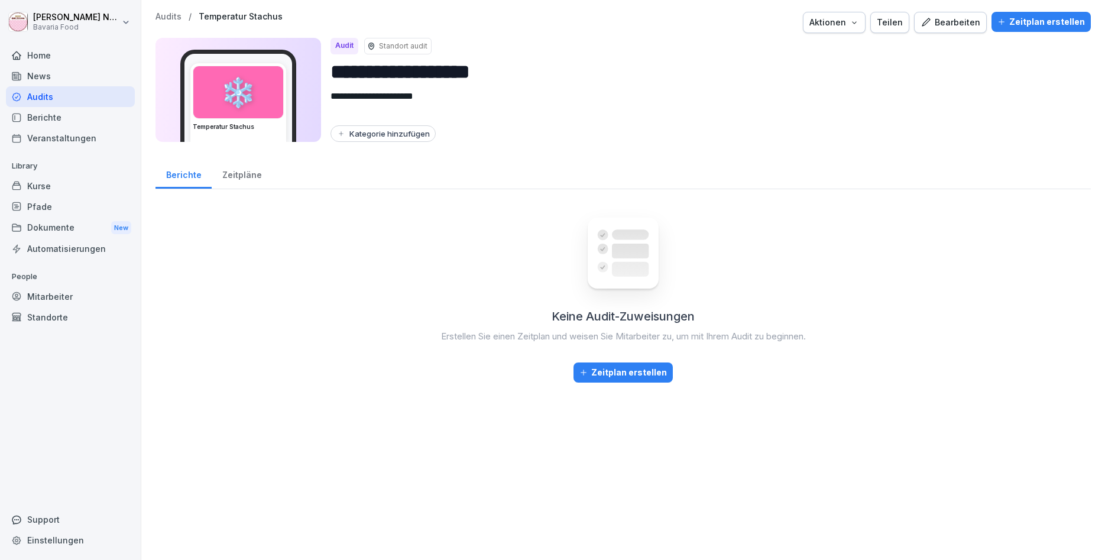
click at [53, 96] on div "Audits" at bounding box center [70, 96] width 129 height 21
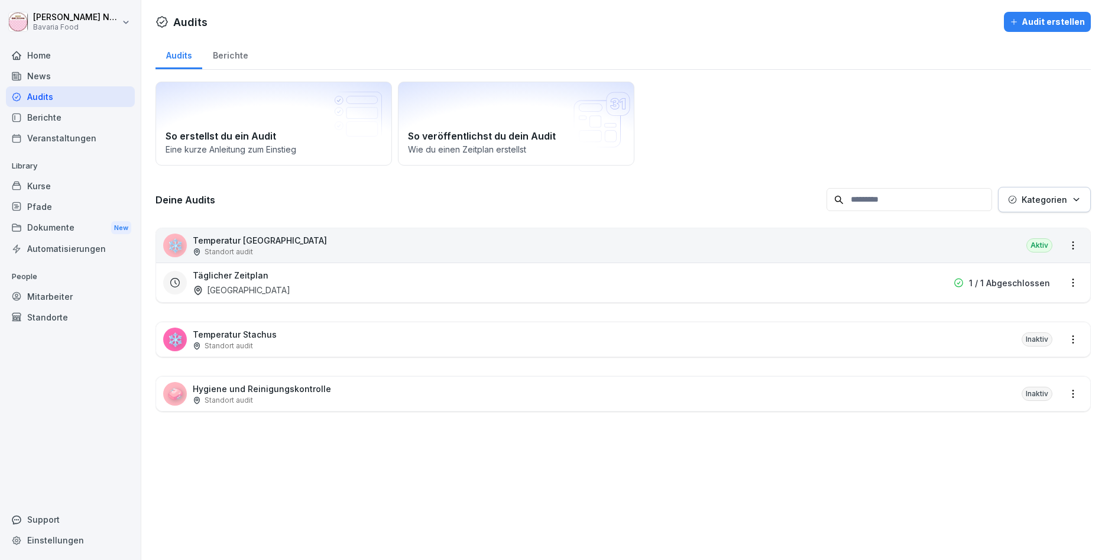
click at [313, 255] on div "❄️ Temperatur Marienplatz Standort audit Aktiv" at bounding box center [623, 245] width 934 height 34
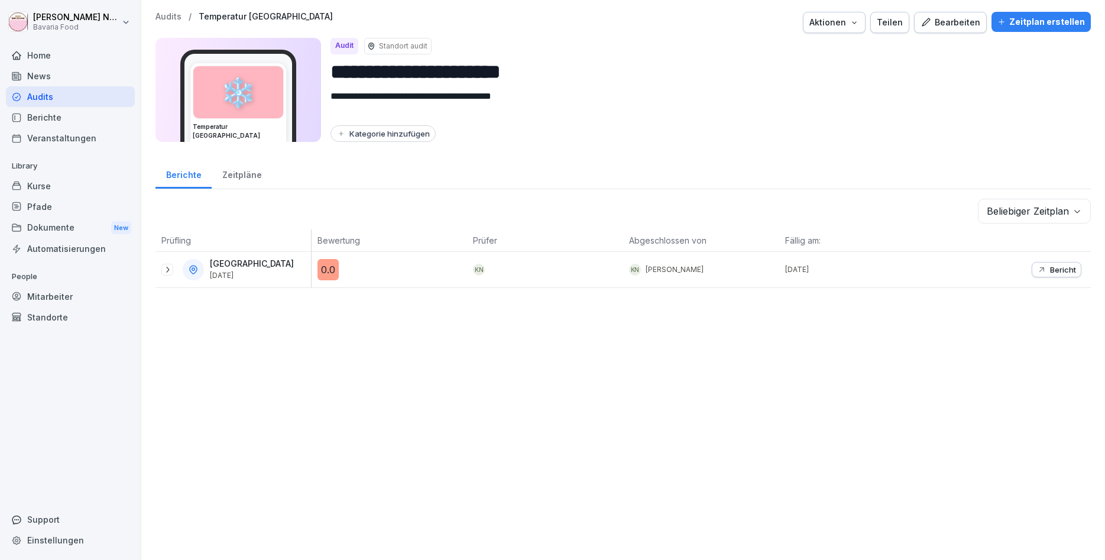
click at [970, 16] on div "Bearbeiten" at bounding box center [951, 22] width 60 height 13
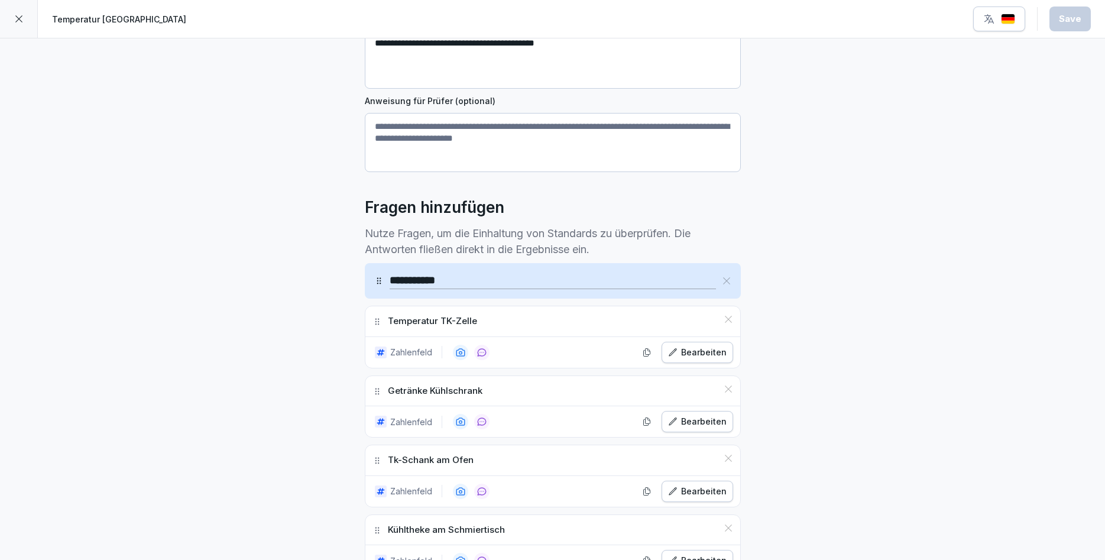
scroll to position [9, 0]
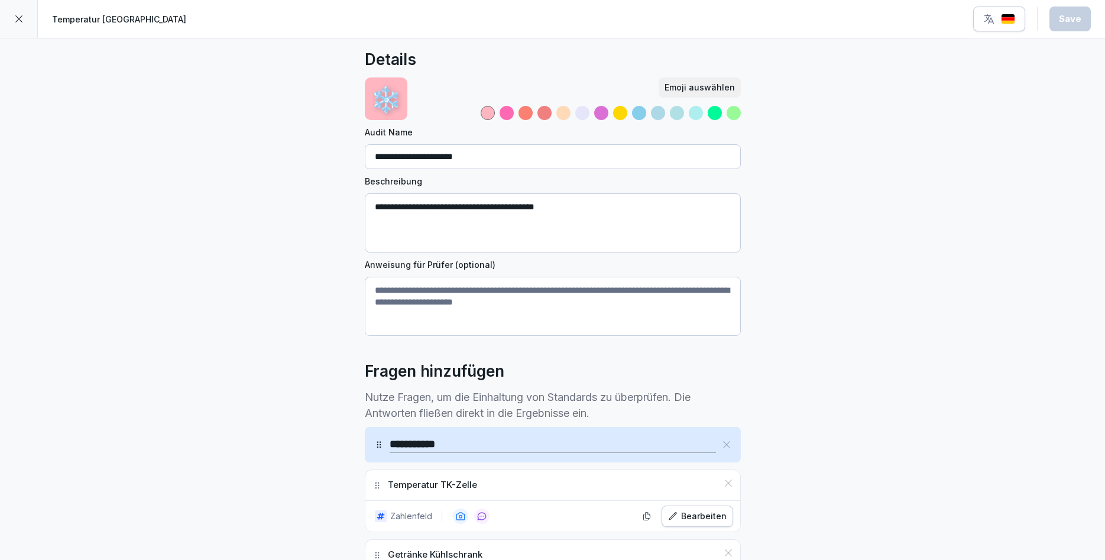
click at [6, 20] on div at bounding box center [19, 19] width 38 height 38
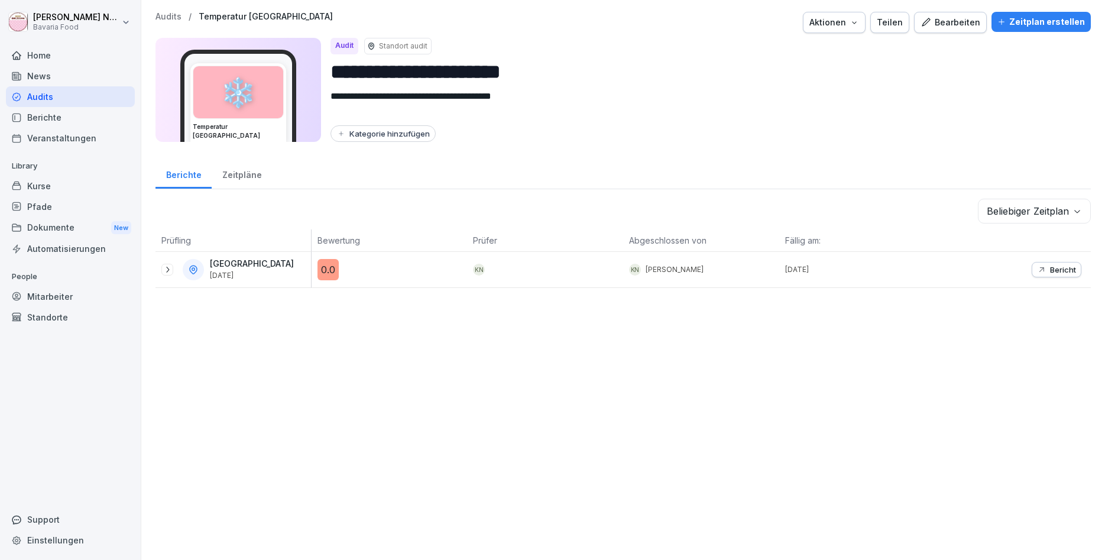
click at [36, 104] on div "Audits" at bounding box center [70, 96] width 129 height 21
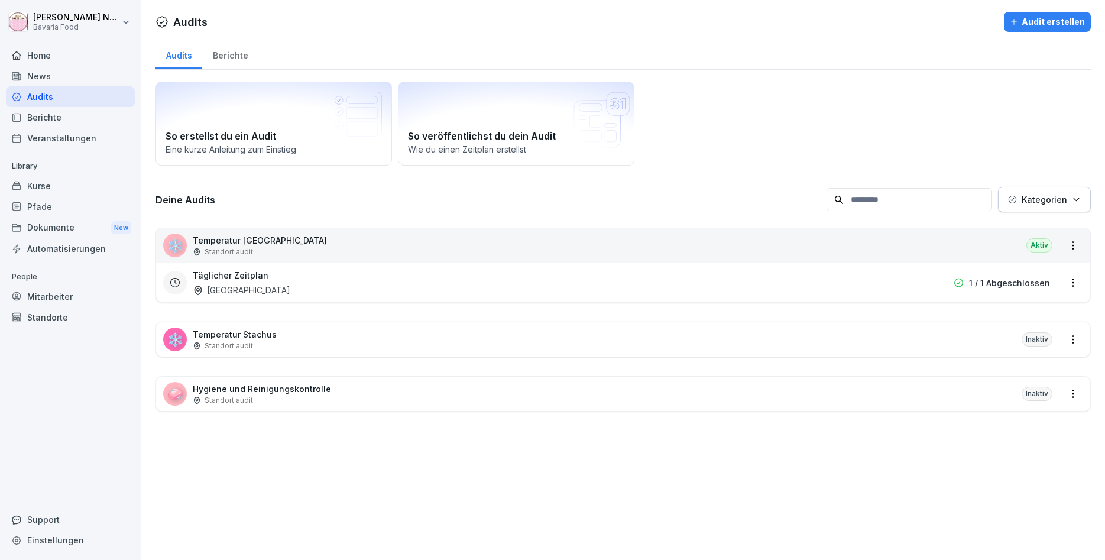
click at [221, 345] on p "Standort audit" at bounding box center [229, 346] width 48 height 11
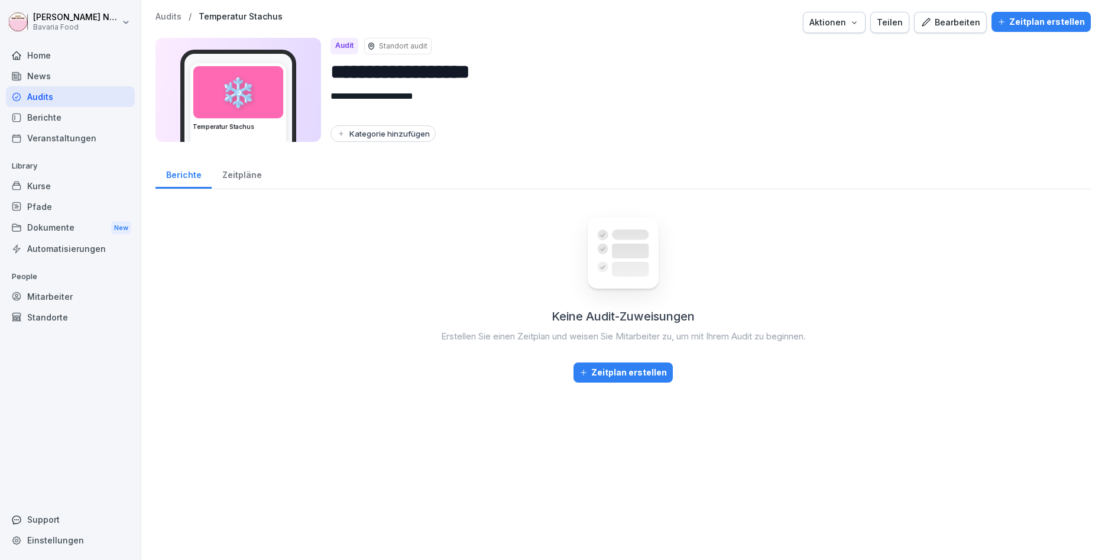
click at [945, 31] on button "Bearbeiten" at bounding box center [950, 22] width 73 height 21
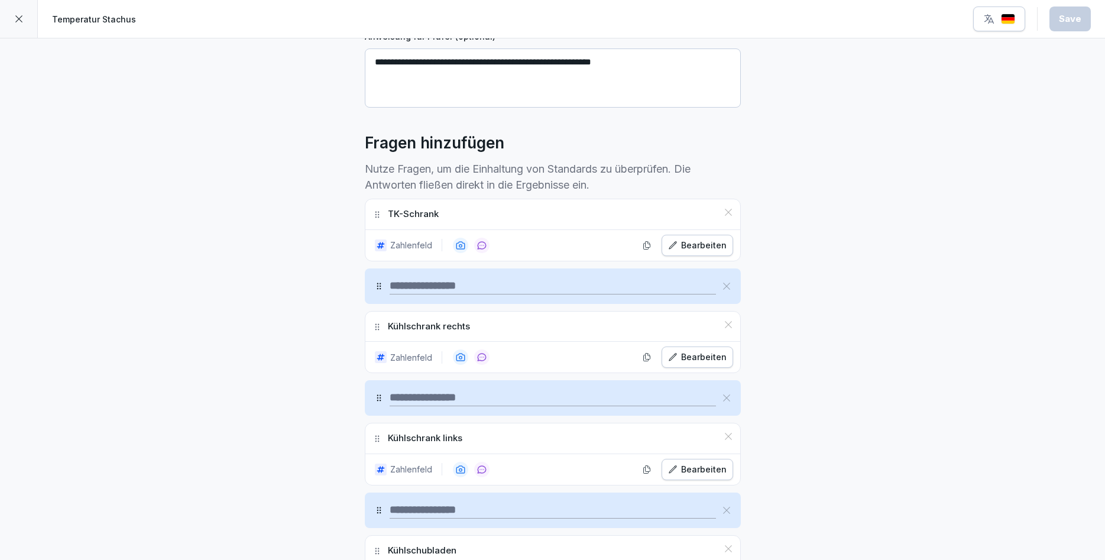
scroll to position [284, 0]
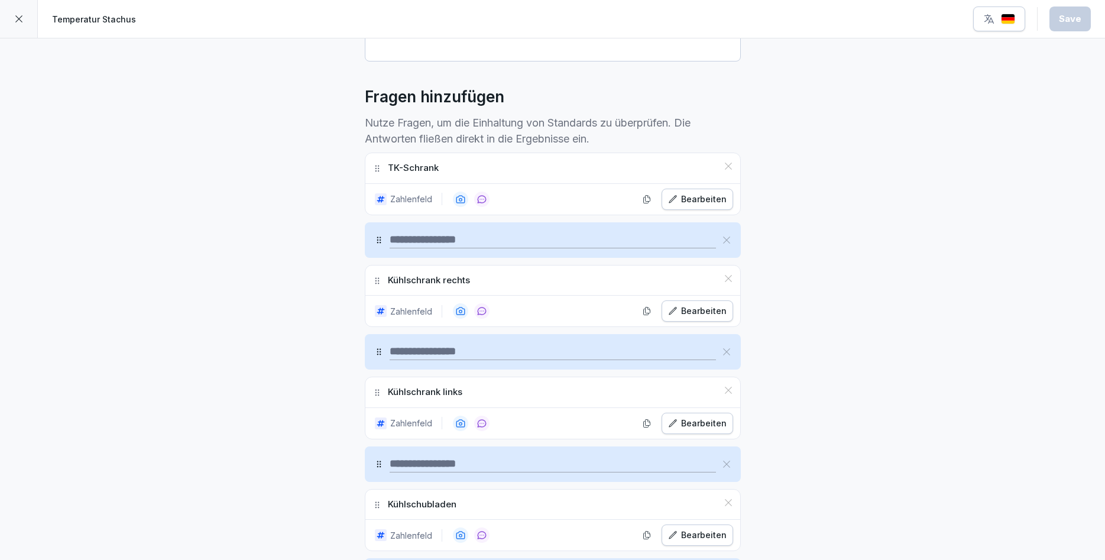
click at [730, 238] on icon at bounding box center [726, 239] width 9 height 9
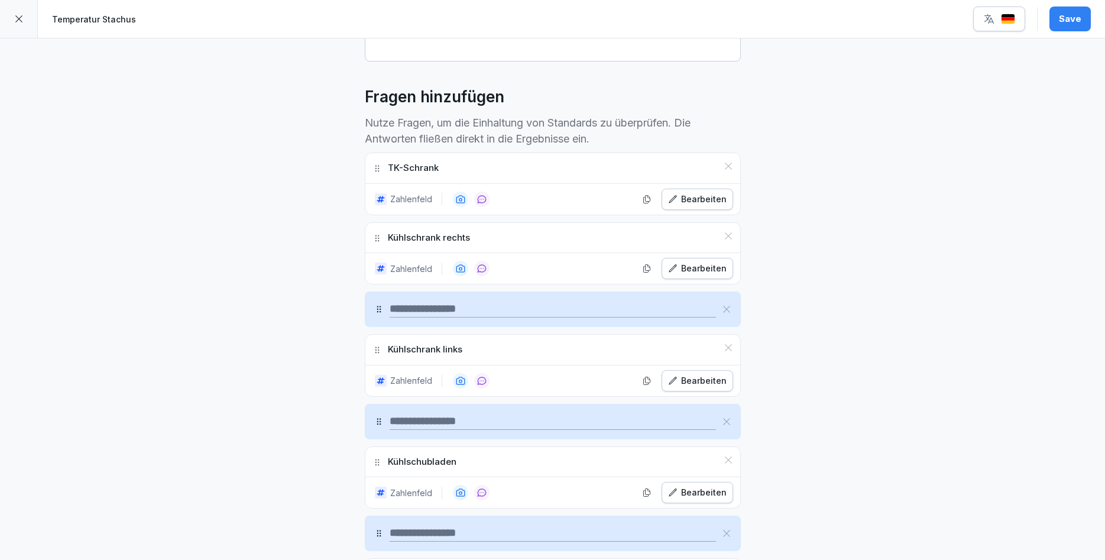
click at [729, 309] on icon at bounding box center [726, 308] width 9 height 9
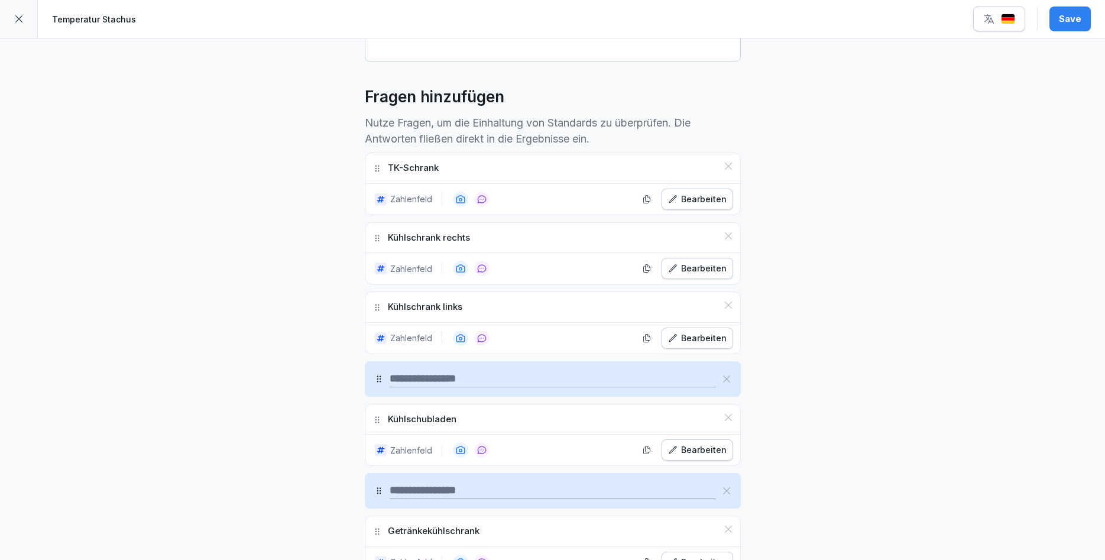
click at [728, 381] on icon at bounding box center [726, 378] width 9 height 9
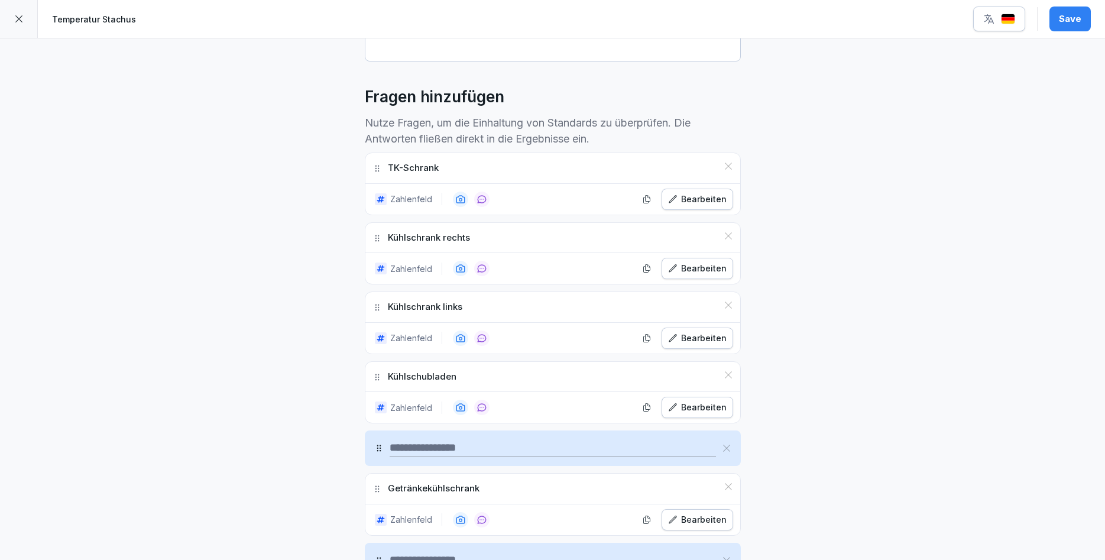
click at [727, 455] on div at bounding box center [553, 447] width 376 height 35
click at [727, 444] on icon at bounding box center [726, 447] width 9 height 9
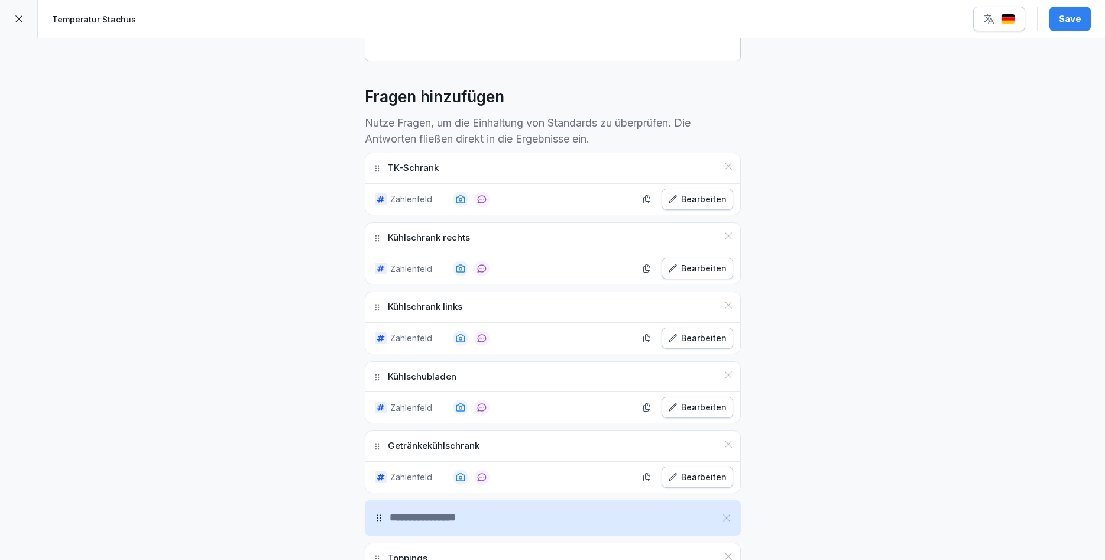
scroll to position [426, 0]
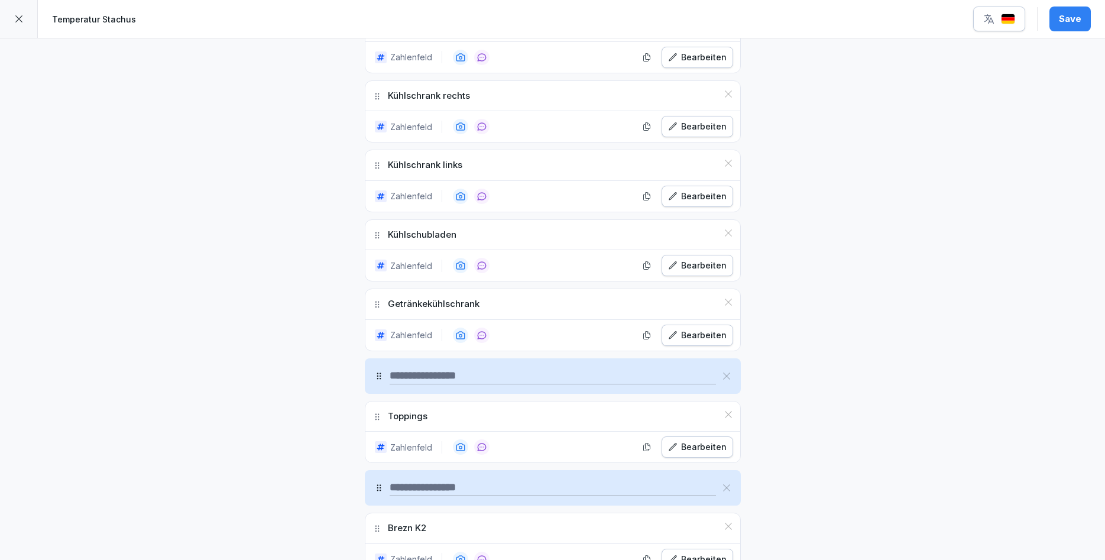
click at [725, 374] on icon at bounding box center [726, 375] width 9 height 9
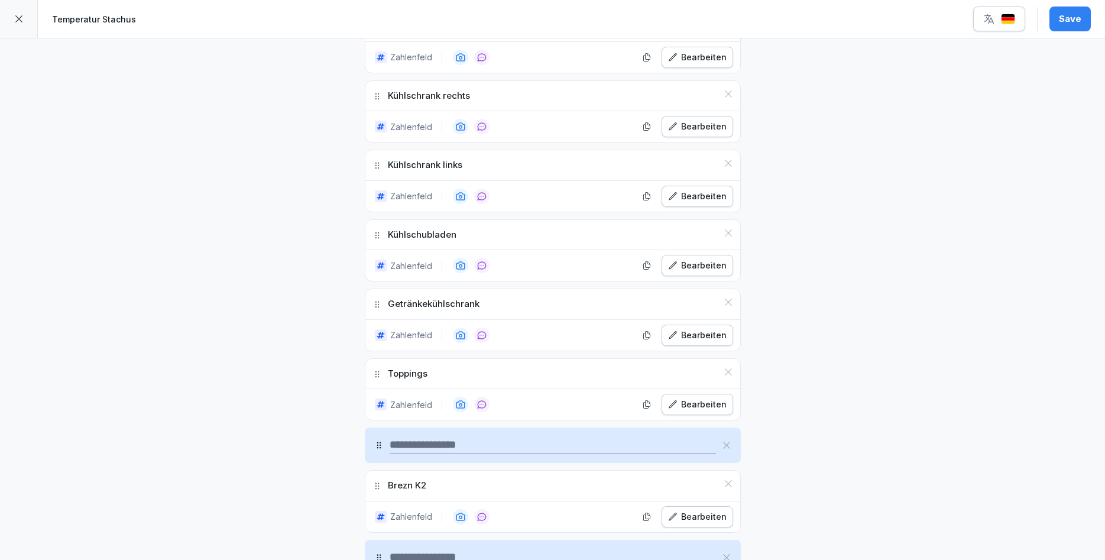
click at [727, 442] on icon at bounding box center [726, 444] width 9 height 9
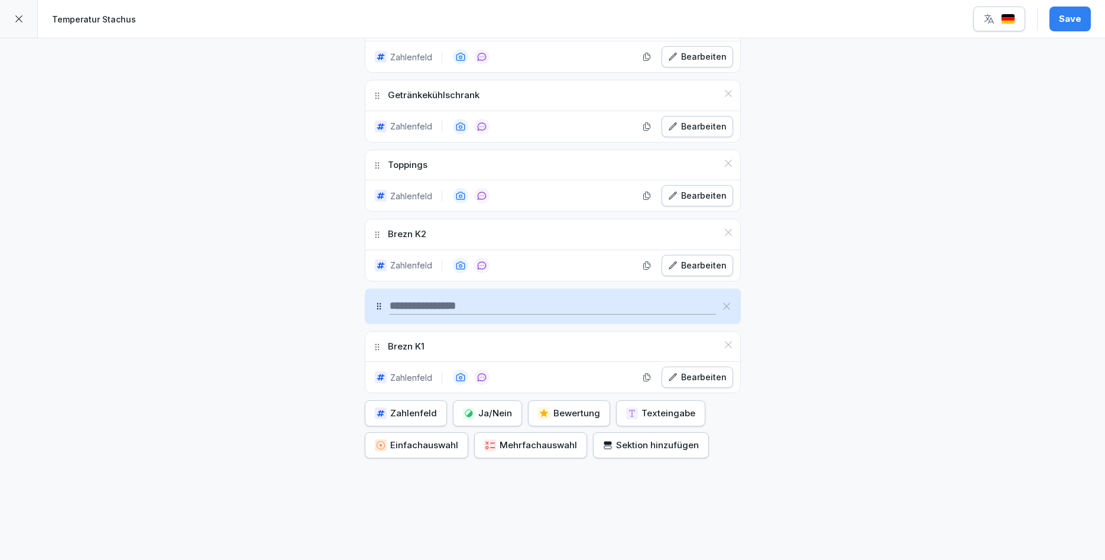
scroll to position [639, 0]
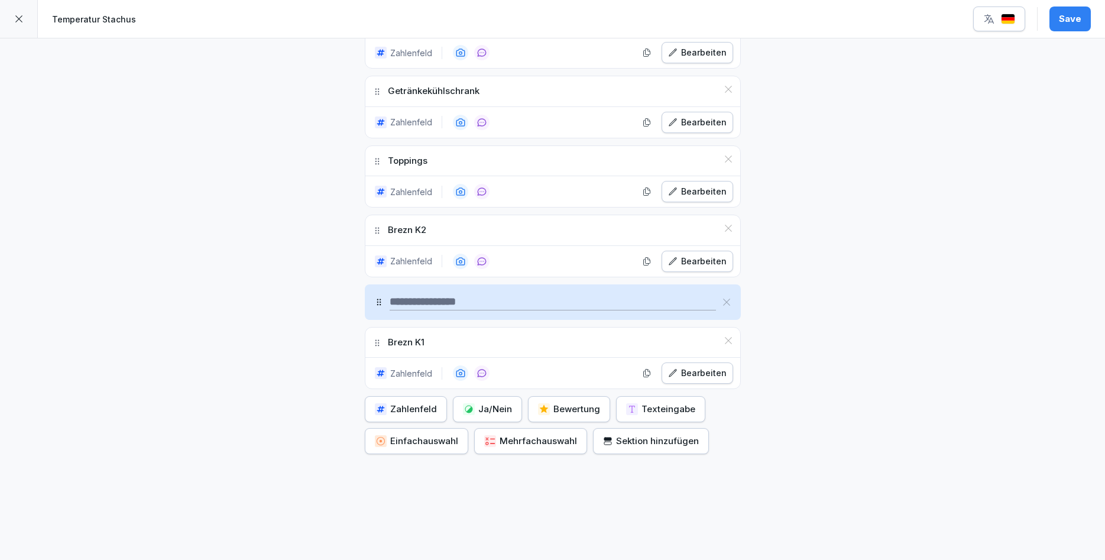
click at [725, 304] on icon at bounding box center [726, 302] width 7 height 7
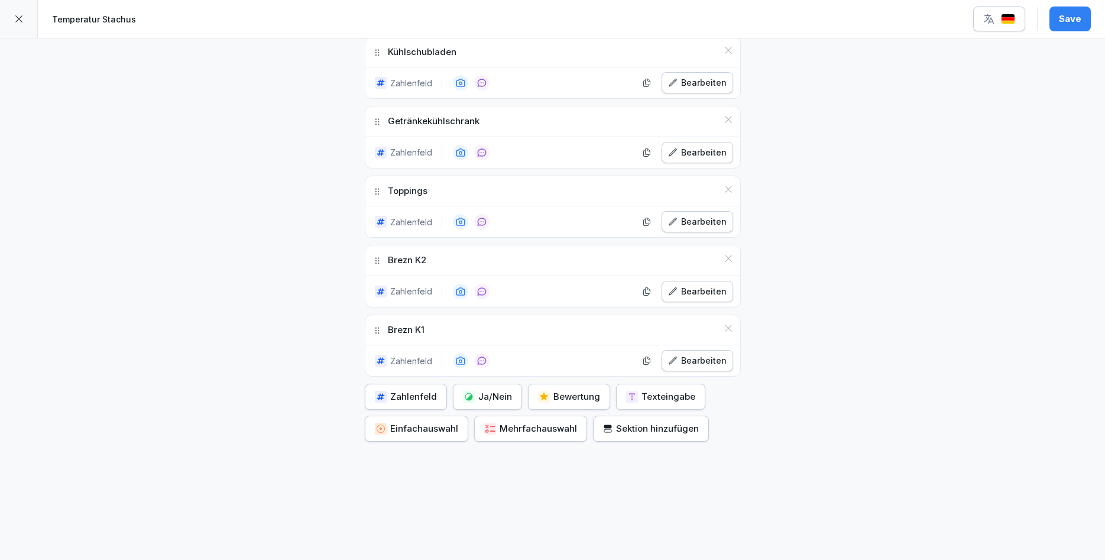
scroll to position [608, 0]
click at [403, 399] on div "Zahlenfeld" at bounding box center [406, 396] width 62 height 13
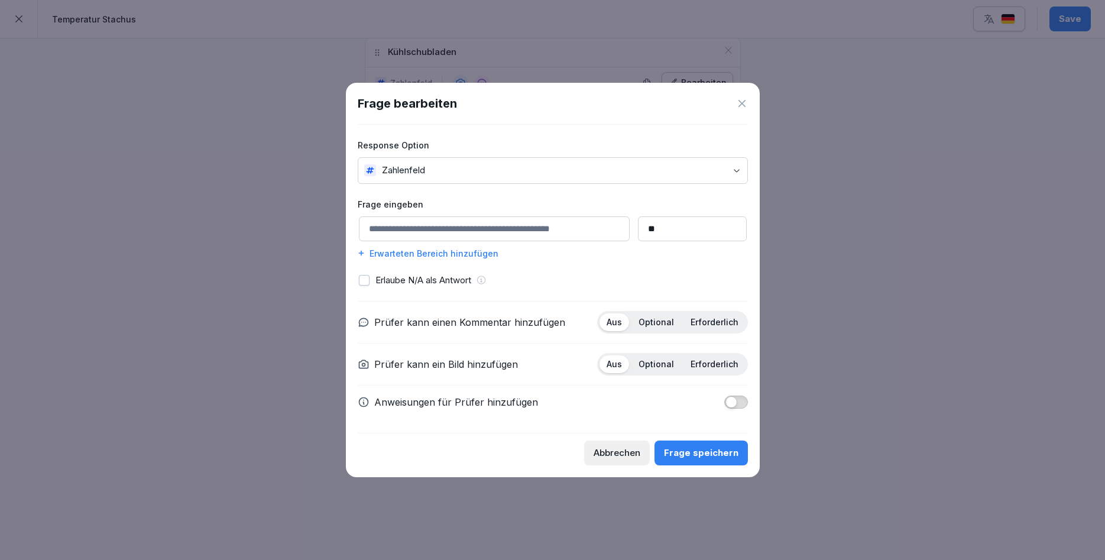
click at [452, 225] on input at bounding box center [494, 228] width 271 height 25
type input "**********"
click at [660, 328] on div "Optional" at bounding box center [656, 322] width 50 height 18
click at [666, 365] on p "Optional" at bounding box center [656, 364] width 35 height 11
click at [699, 450] on div "Frage speichern" at bounding box center [701, 452] width 74 height 13
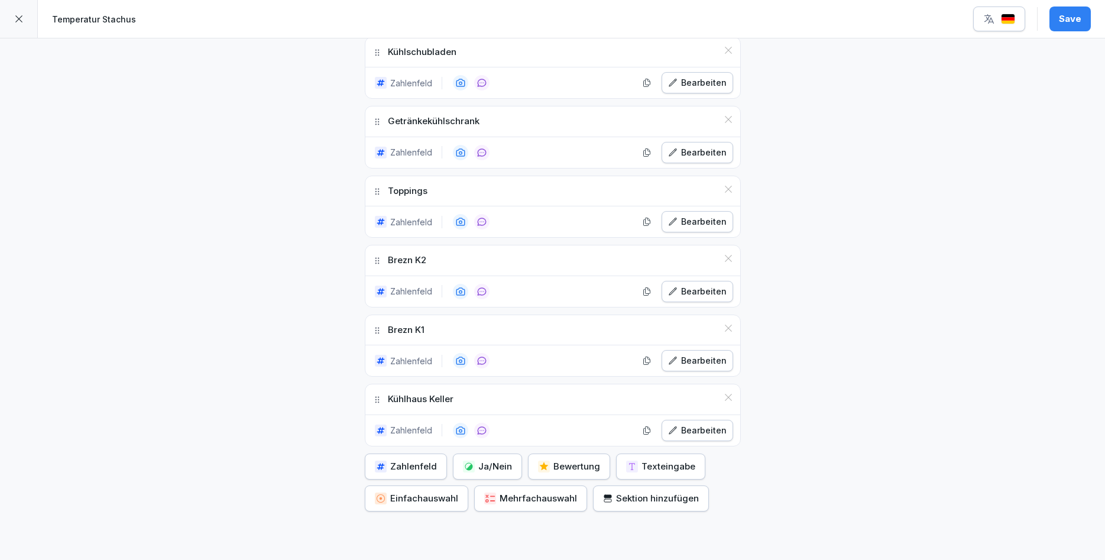
click at [414, 474] on button "Zahlenfeld" at bounding box center [406, 466] width 82 height 26
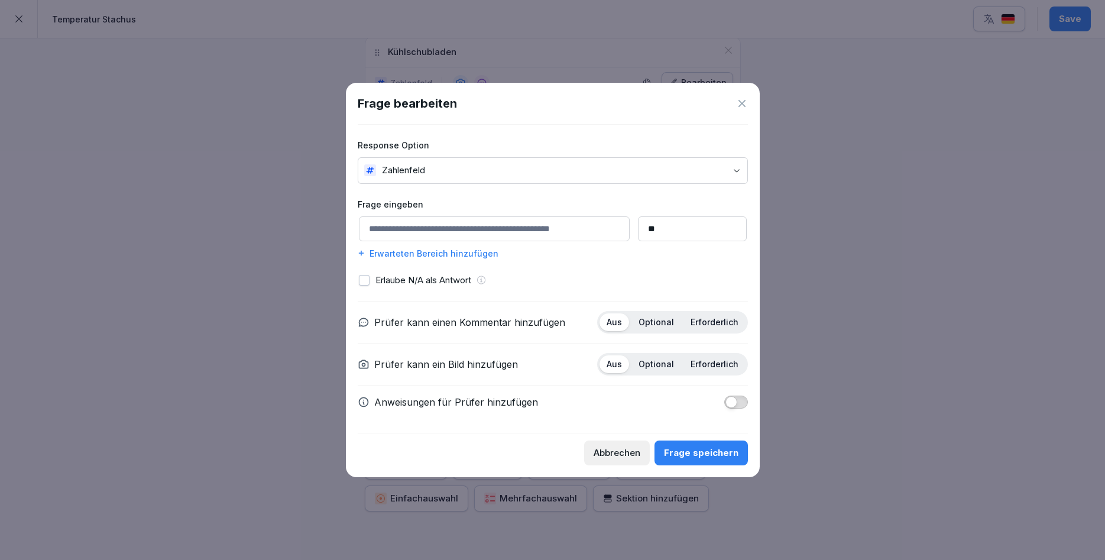
click at [475, 228] on input at bounding box center [494, 228] width 271 height 25
type input "**********"
click at [647, 317] on p "Optional" at bounding box center [656, 322] width 35 height 11
click at [661, 362] on p "Optional" at bounding box center [656, 364] width 35 height 11
click at [710, 459] on button "Frage speichern" at bounding box center [701, 452] width 93 height 25
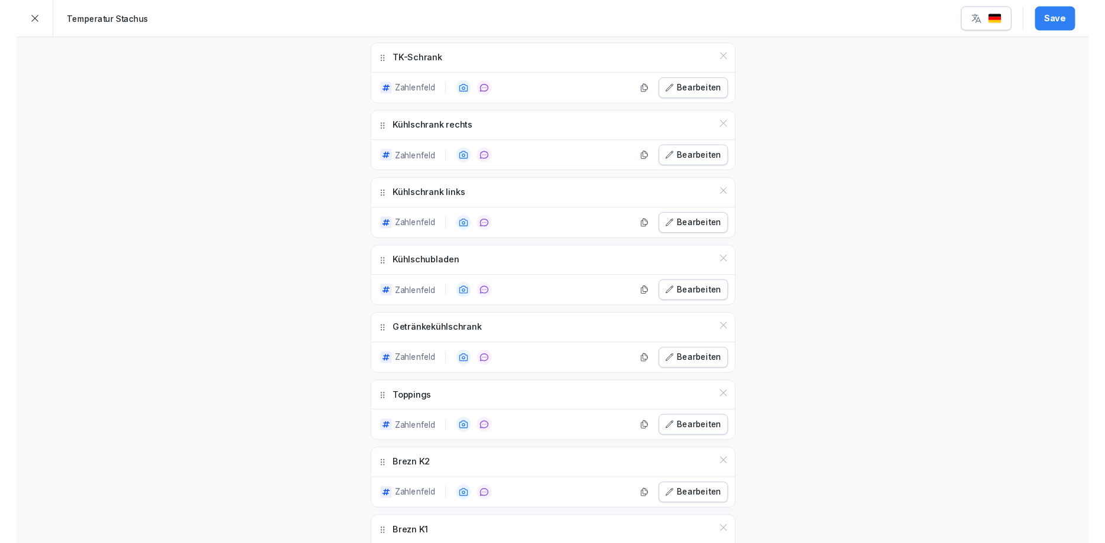
scroll to position [0, 0]
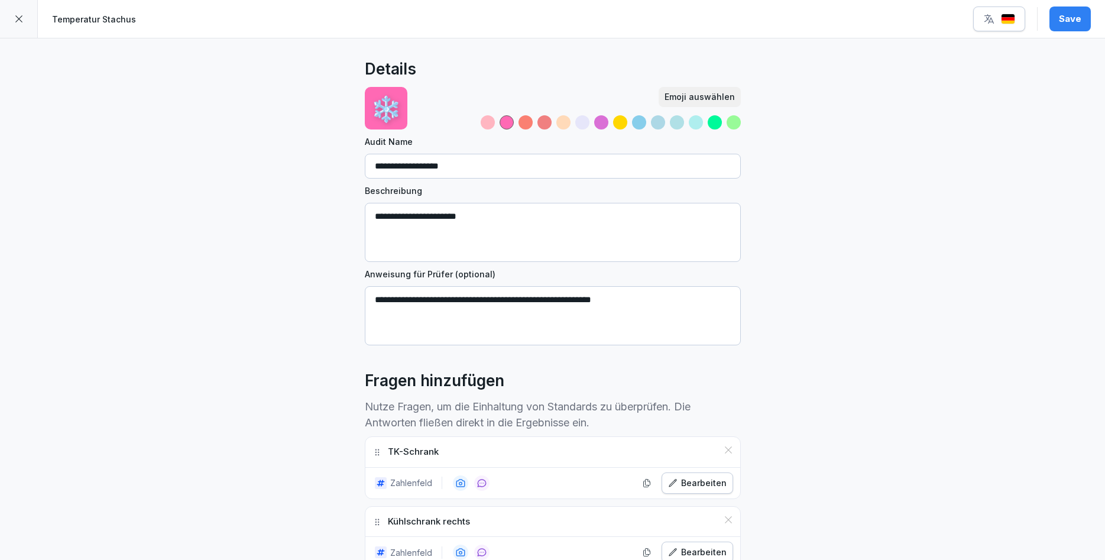
click at [1070, 16] on div "Save" at bounding box center [1070, 18] width 22 height 13
click at [17, 22] on icon at bounding box center [18, 18] width 9 height 9
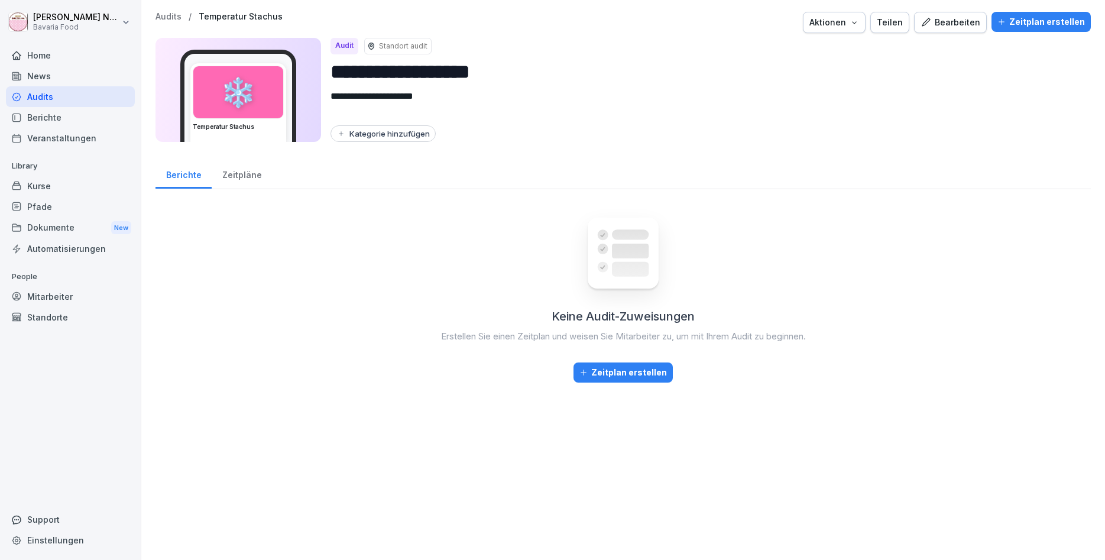
click at [229, 179] on div "Zeitpläne" at bounding box center [242, 173] width 60 height 30
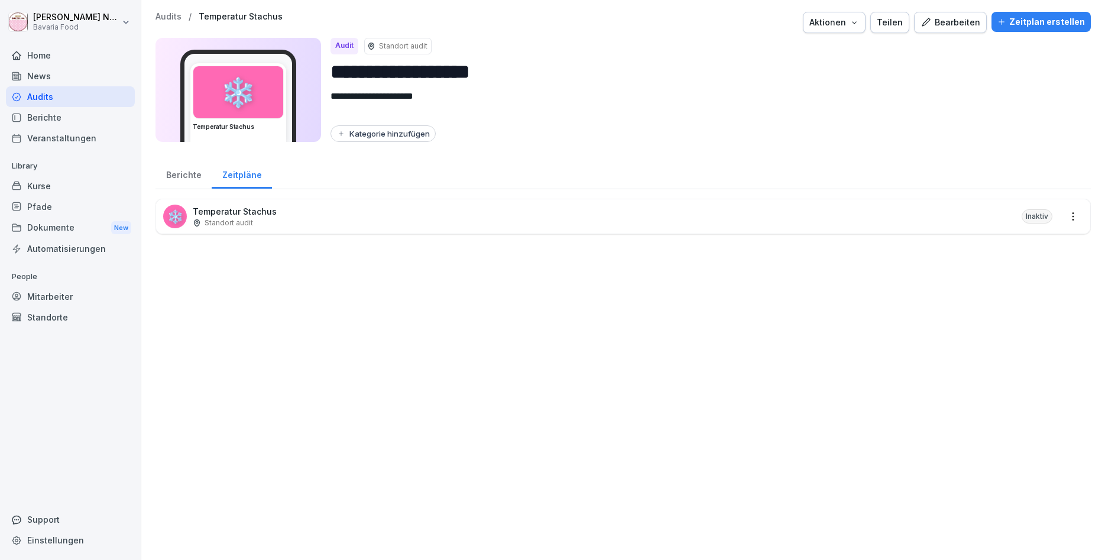
click at [186, 182] on div "Berichte" at bounding box center [183, 173] width 56 height 30
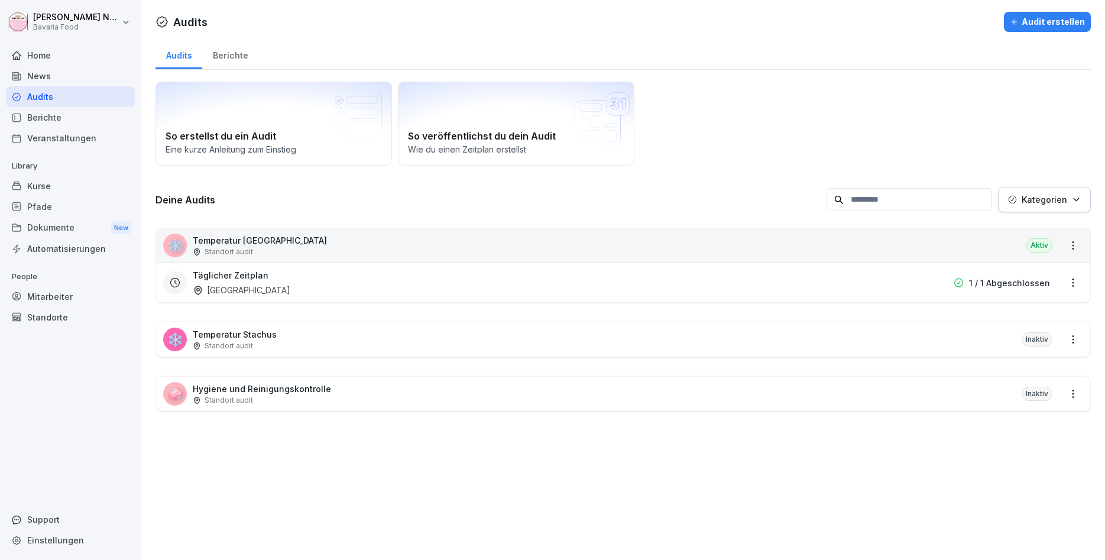
click at [307, 334] on div "❄️ Temperatur Stachus Standort audit Inaktiv" at bounding box center [623, 339] width 934 height 34
